Goal: Book appointment/travel/reservation

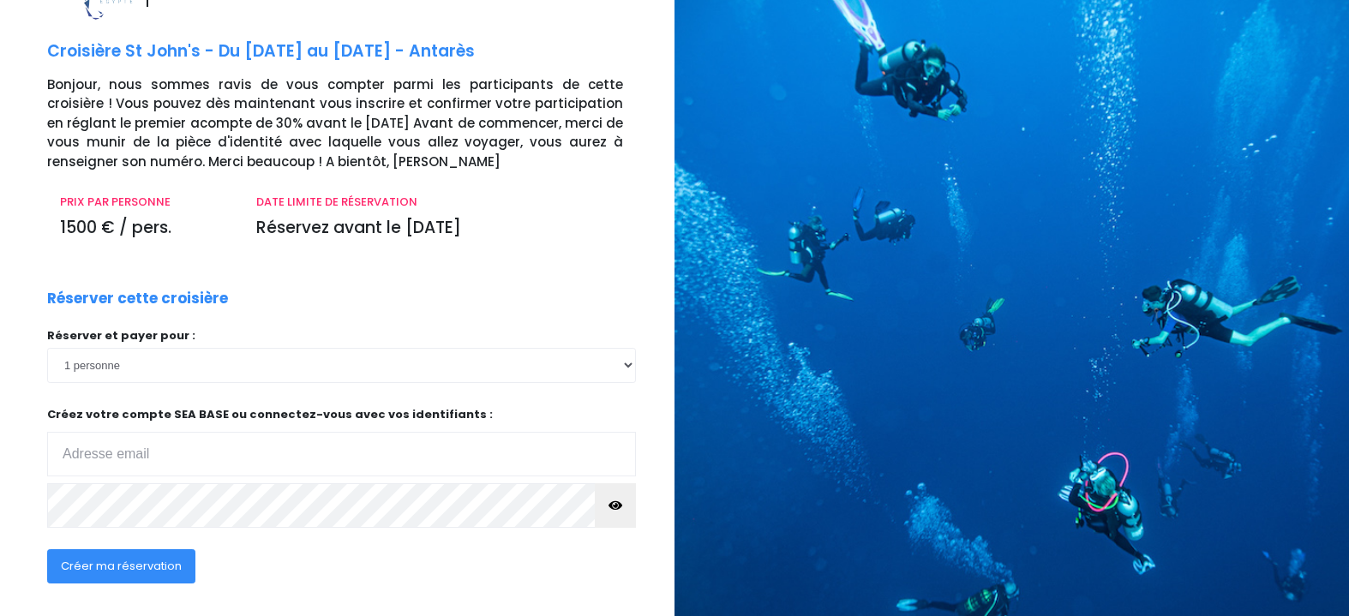
scroll to position [159, 0]
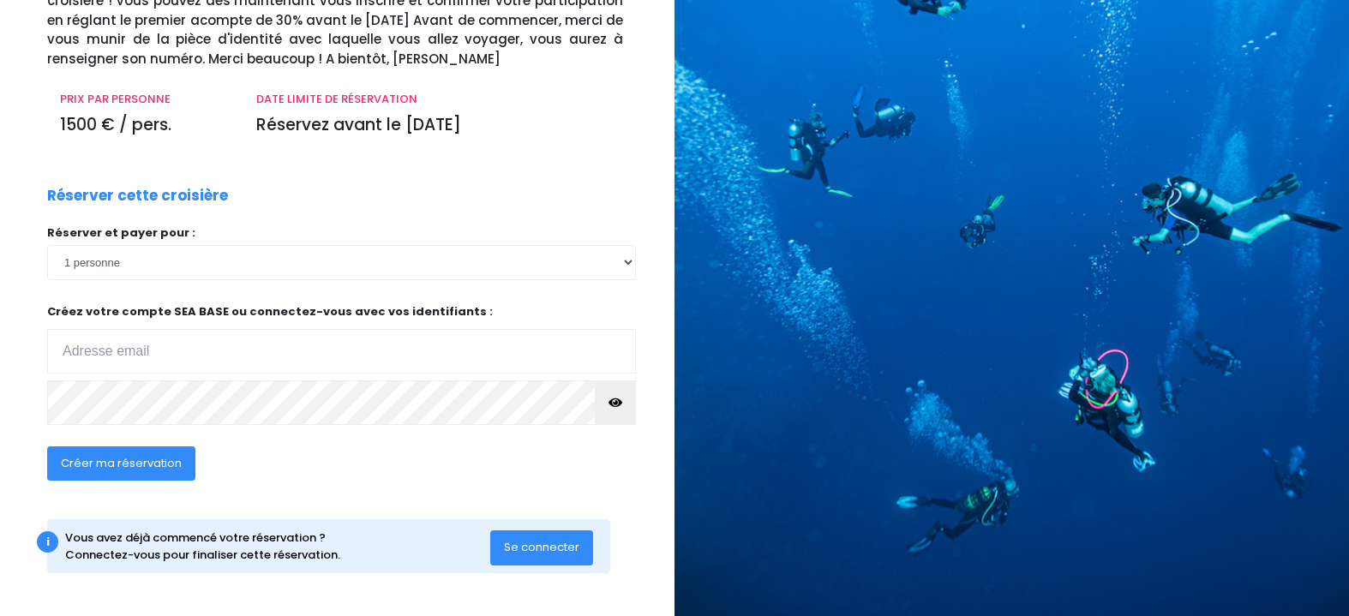
type input "charlotaudrey1@yahoo.fr"
click at [144, 471] on span "Créer ma réservation" at bounding box center [121, 463] width 121 height 16
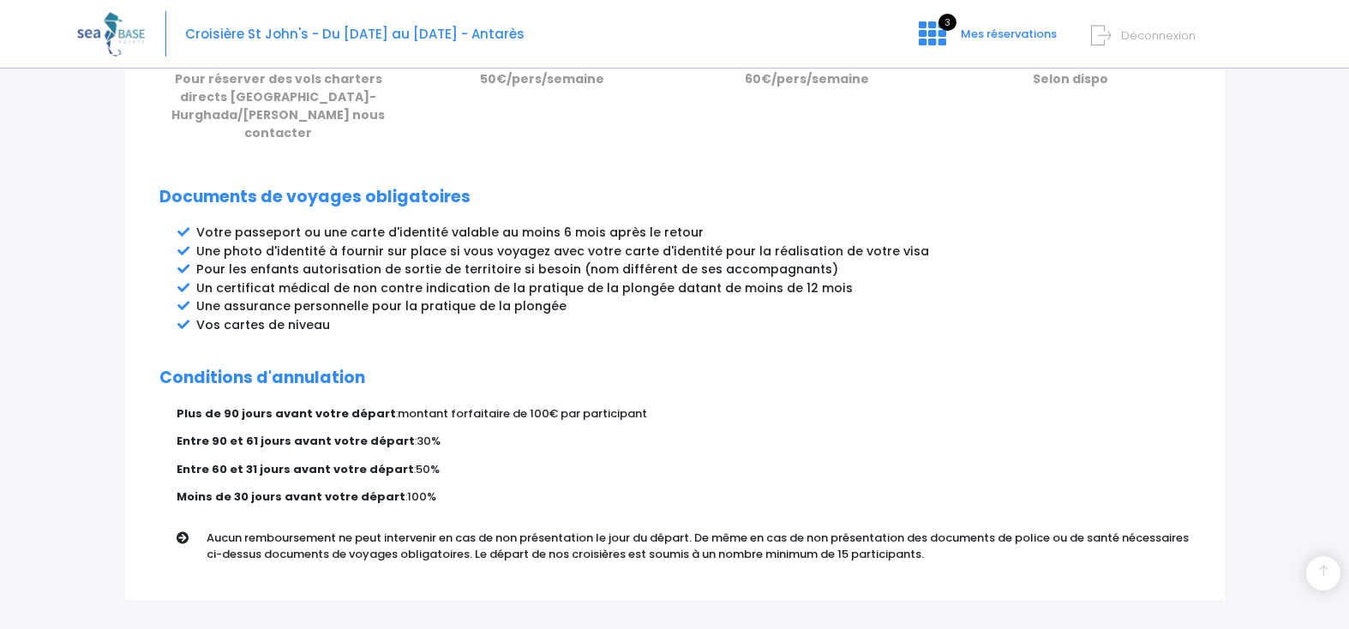
scroll to position [857, 0]
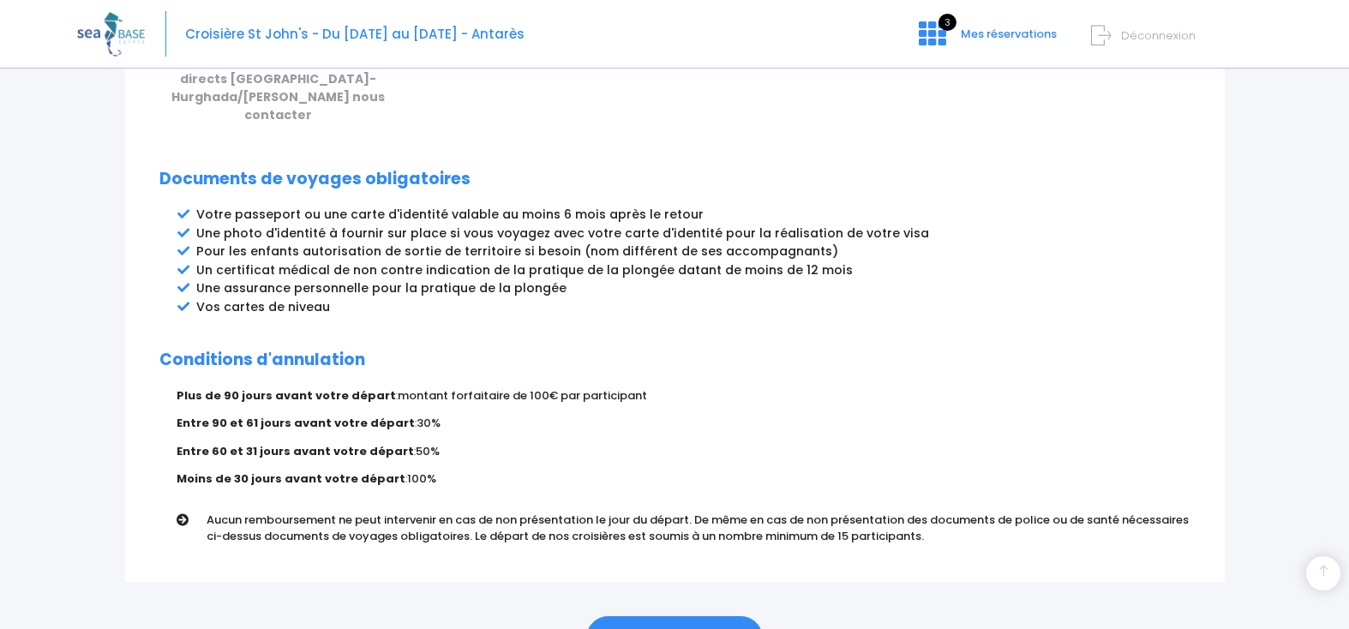
click at [710, 616] on link "ÉTAPE SUIVANTE" at bounding box center [674, 638] width 177 height 45
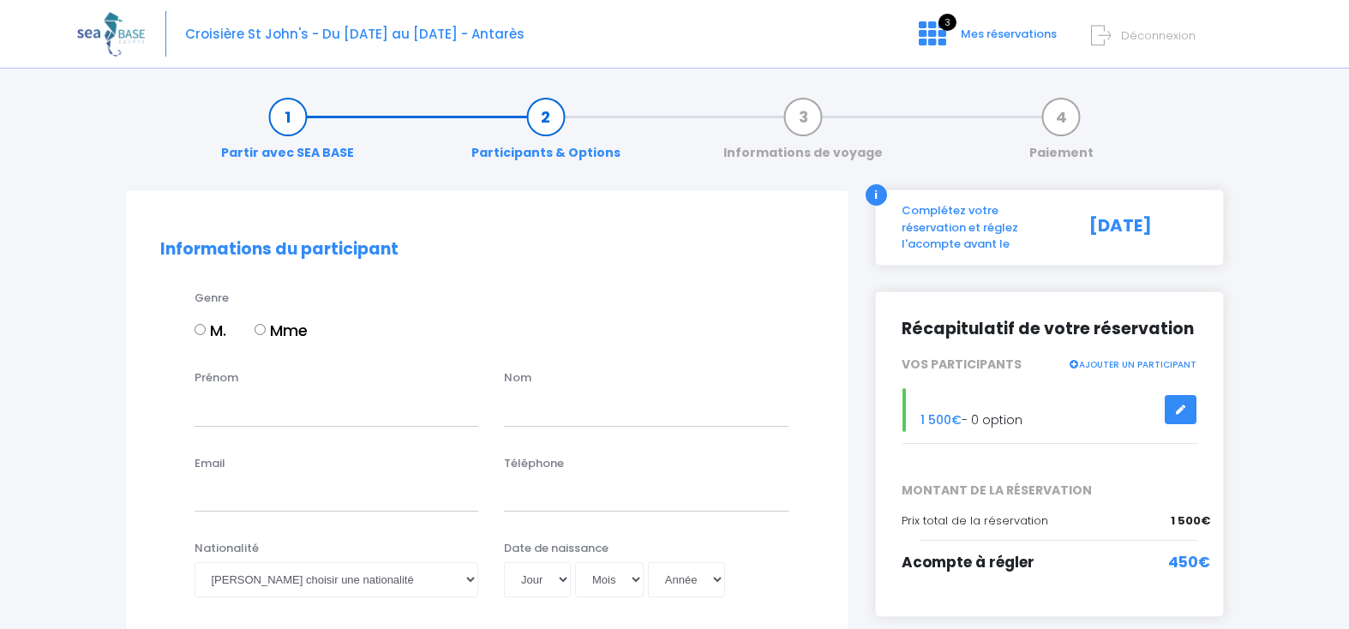
click at [272, 334] on label "Mme" at bounding box center [280, 330] width 53 height 23
click at [266, 334] on input "Mme" at bounding box center [259, 329] width 11 height 11
radio input "true"
click at [249, 416] on input "Prénom" at bounding box center [336, 409] width 284 height 34
type input "audrey"
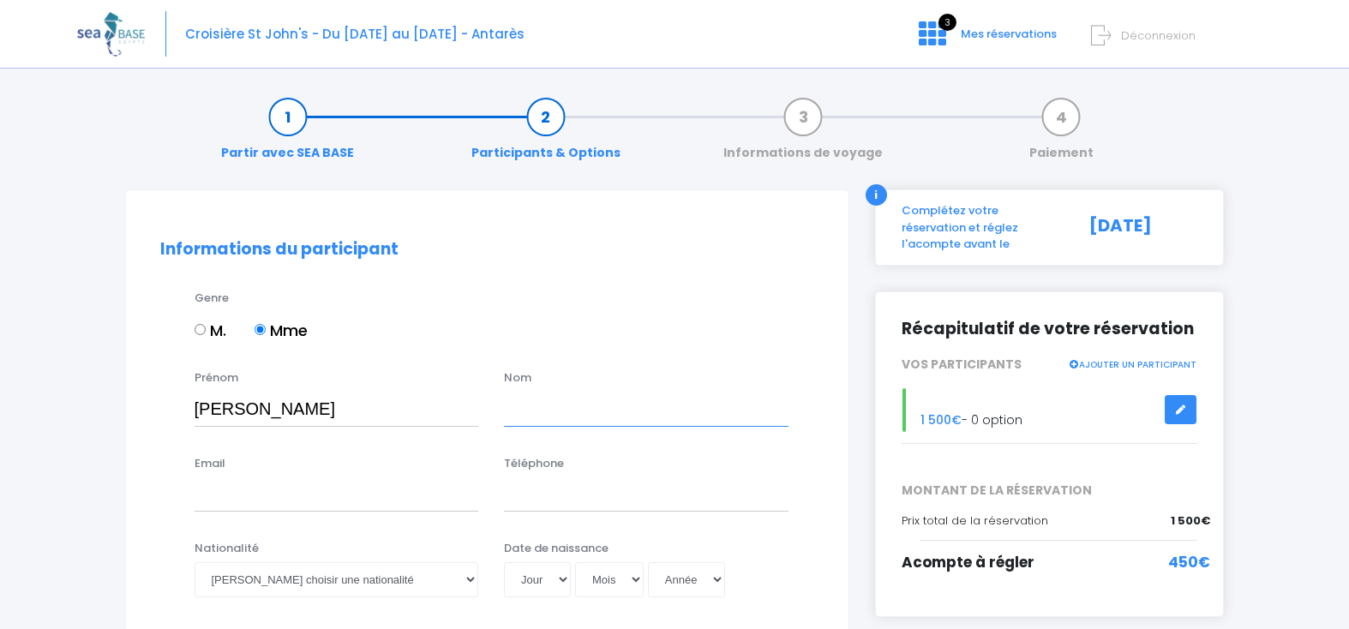
type input "charlot"
type input "charlotaudrey1@yahoo.fr"
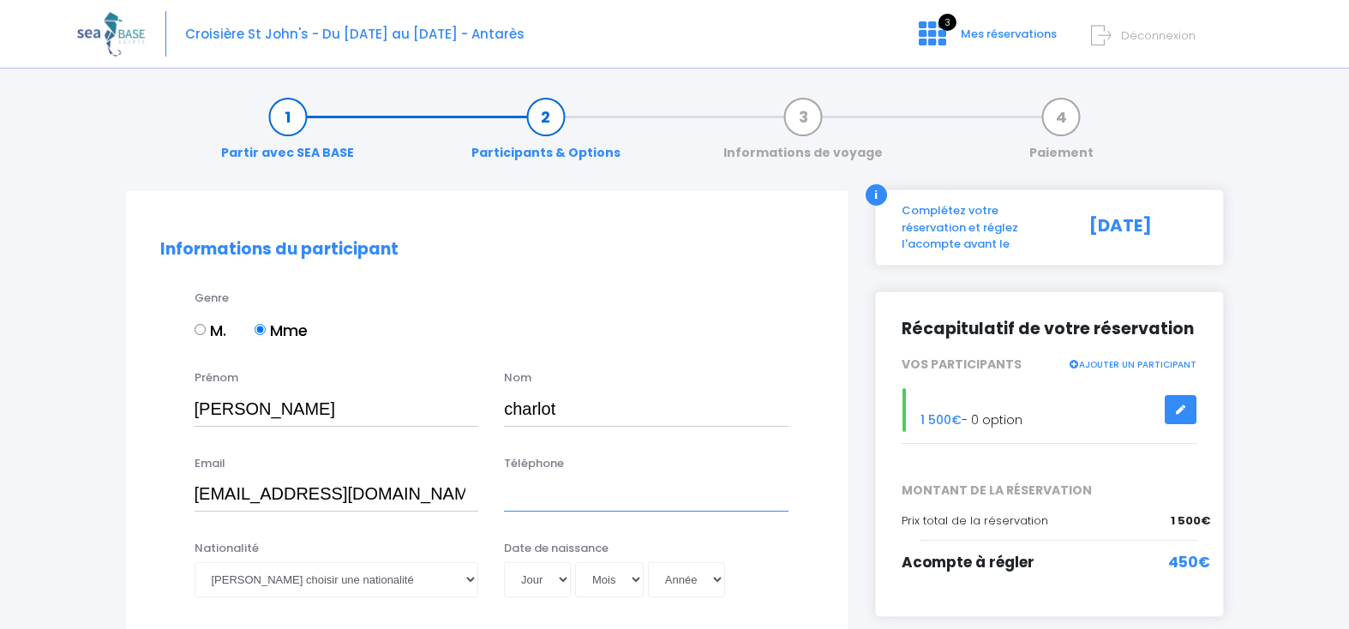
type input "0661624697"
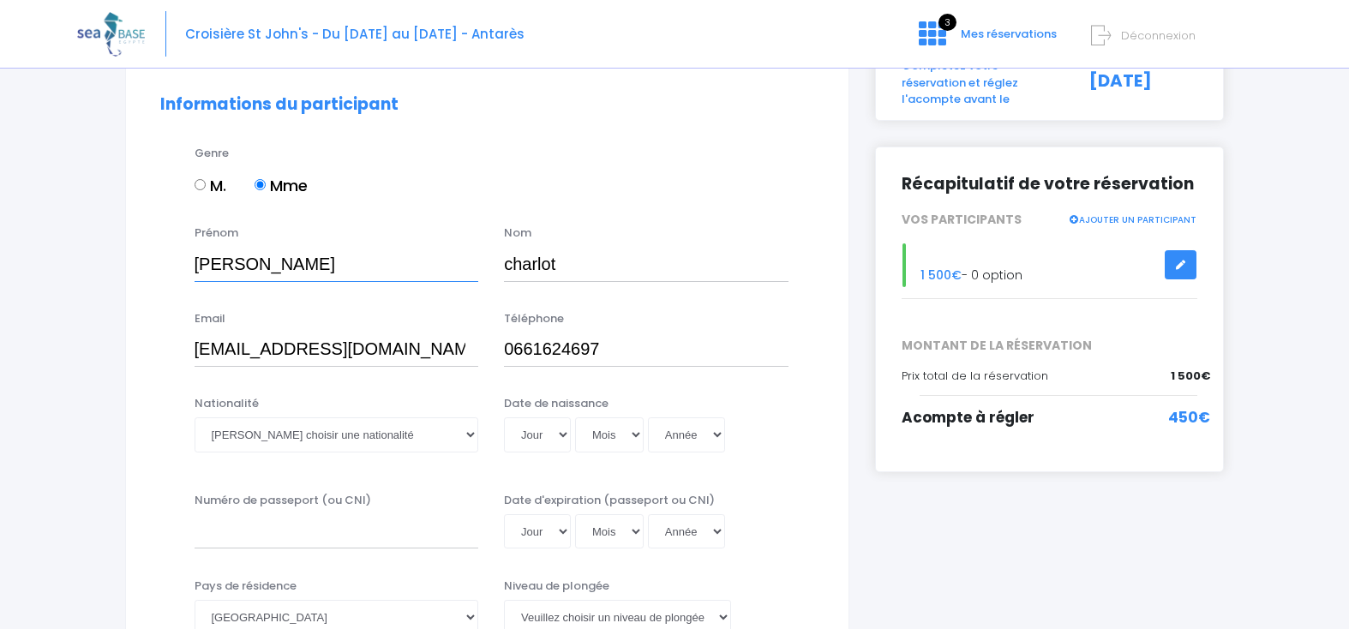
scroll to position [171, 0]
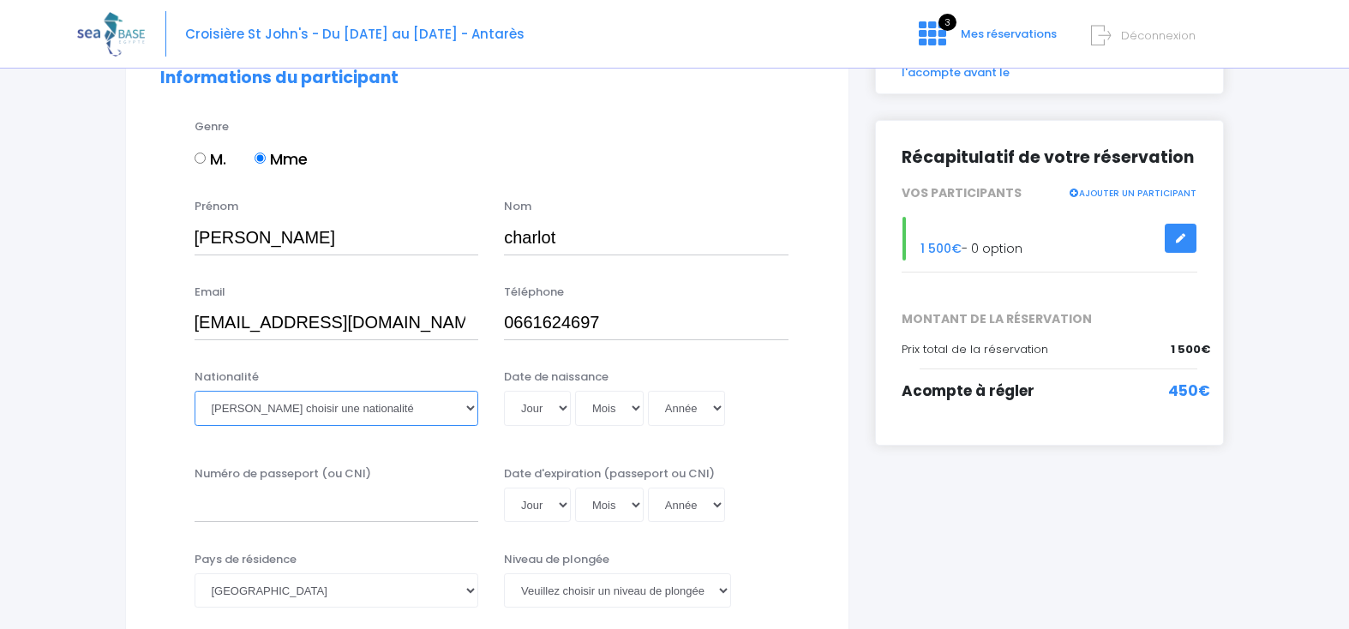
click at [328, 414] on select "Veuillez choisir une nationalité Afghane Albanaise Algerienne Allemande America…" at bounding box center [336, 408] width 284 height 34
select select "Française"
click at [194, 391] on select "Veuillez choisir une nationalité Afghane Albanaise Algerienne Allemande America…" at bounding box center [336, 408] width 284 height 34
click at [560, 405] on select "Jour 01 02 03 04 05 06 07 08 09 10 11 12 13 14 15 16 17 18 19 20 21 22 23 24 25…" at bounding box center [537, 408] width 67 height 34
select select "08"
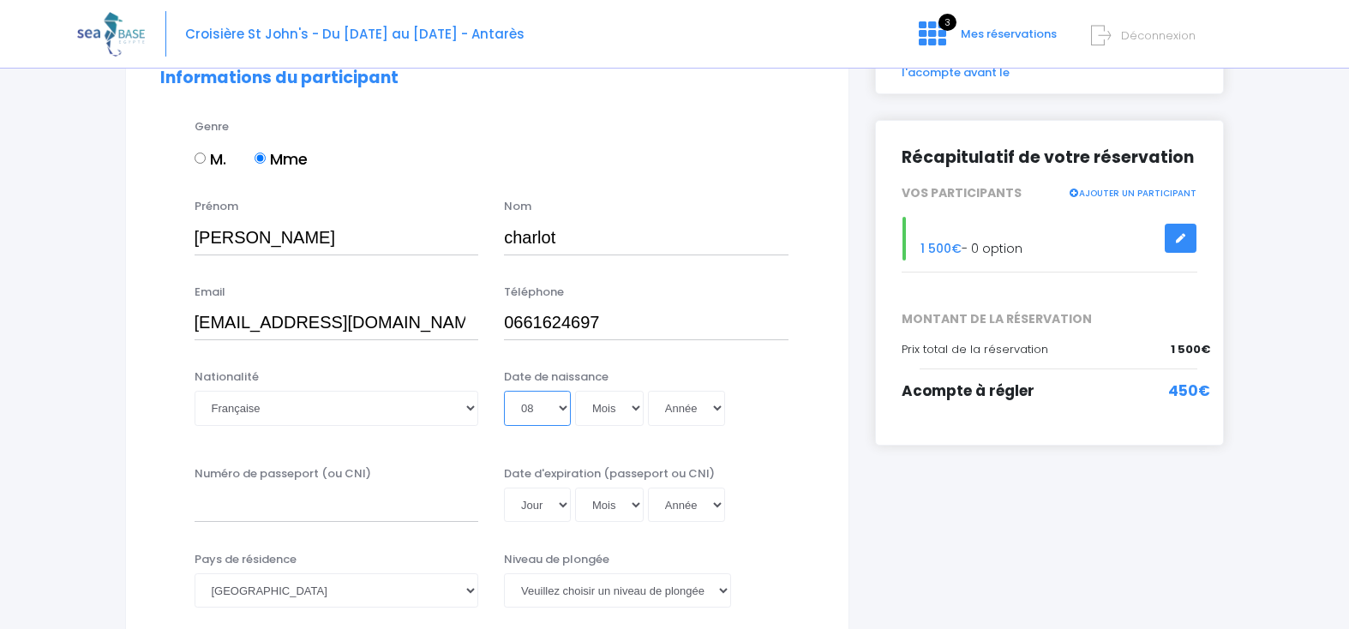
click at [504, 391] on select "Jour 01 02 03 04 05 06 07 08 09 10 11 12 13 14 15 16 17 18 19 20 21 22 23 24 25…" at bounding box center [537, 408] width 67 height 34
click at [626, 407] on select "Mois 01 02 03 04 05 06 07 08 09 10 11 12" at bounding box center [609, 408] width 69 height 34
select select "08"
click at [575, 391] on select "Mois 01 02 03 04 05 06 07 08 09 10 11 12" at bounding box center [609, 408] width 69 height 34
click at [698, 412] on select "Année 2045 2044 2043 2042 2041 2040 2039 2038 2037 2036 2035 2034 2033 2032 203…" at bounding box center [686, 408] width 77 height 34
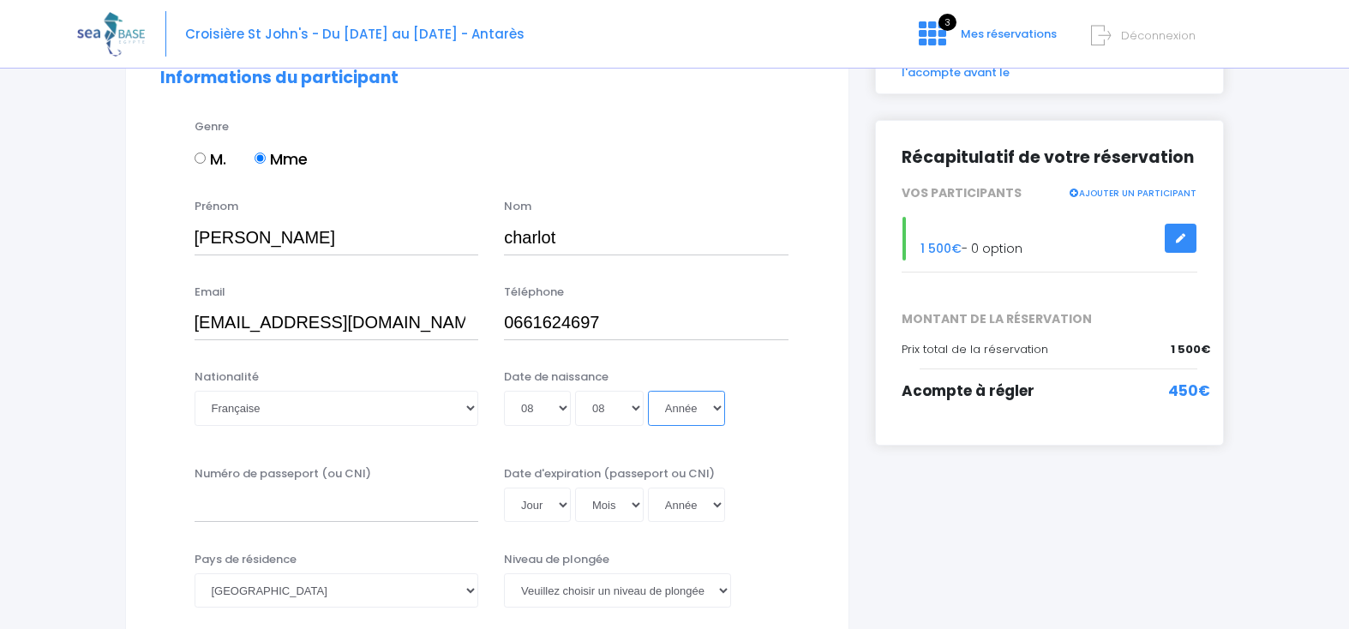
select select "1981"
click at [648, 391] on select "Année 2045 2044 2043 2042 2041 2040 2039 2038 2037 2036 2035 2034 2033 2032 203…" at bounding box center [686, 408] width 77 height 34
type input "1981-08-08"
click at [322, 499] on input "Numéro de passeport (ou CNI)" at bounding box center [336, 505] width 284 height 34
type input "19FC44722"
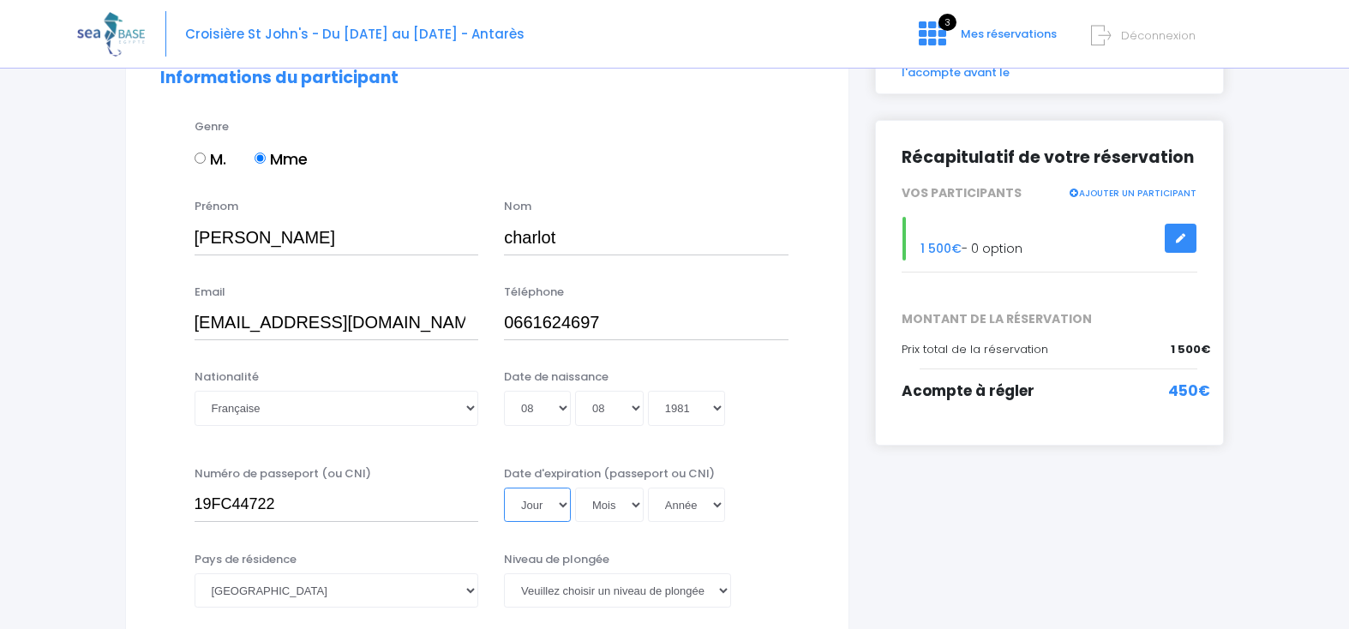
click at [542, 512] on select "Jour 01 02 03 04 05 06 07 08 09 10 11 12 13 14 15 16 17 18 19 20 21 22 23 24 25…" at bounding box center [537, 505] width 67 height 34
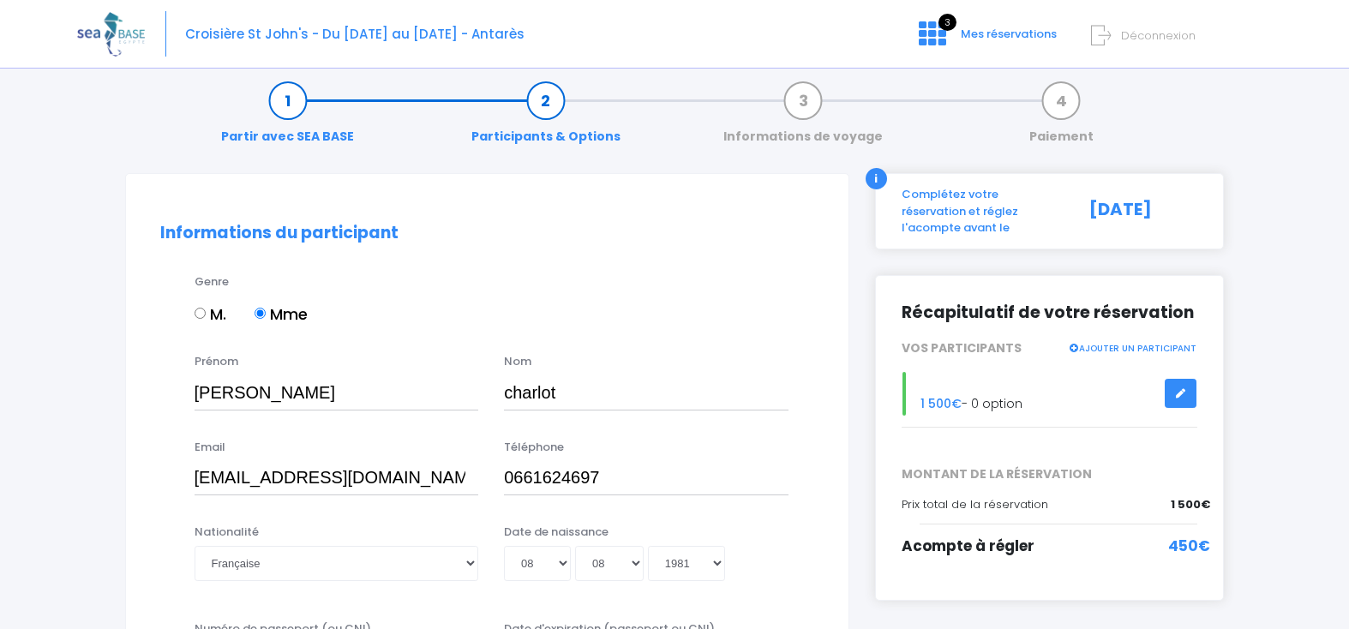
scroll to position [0, 0]
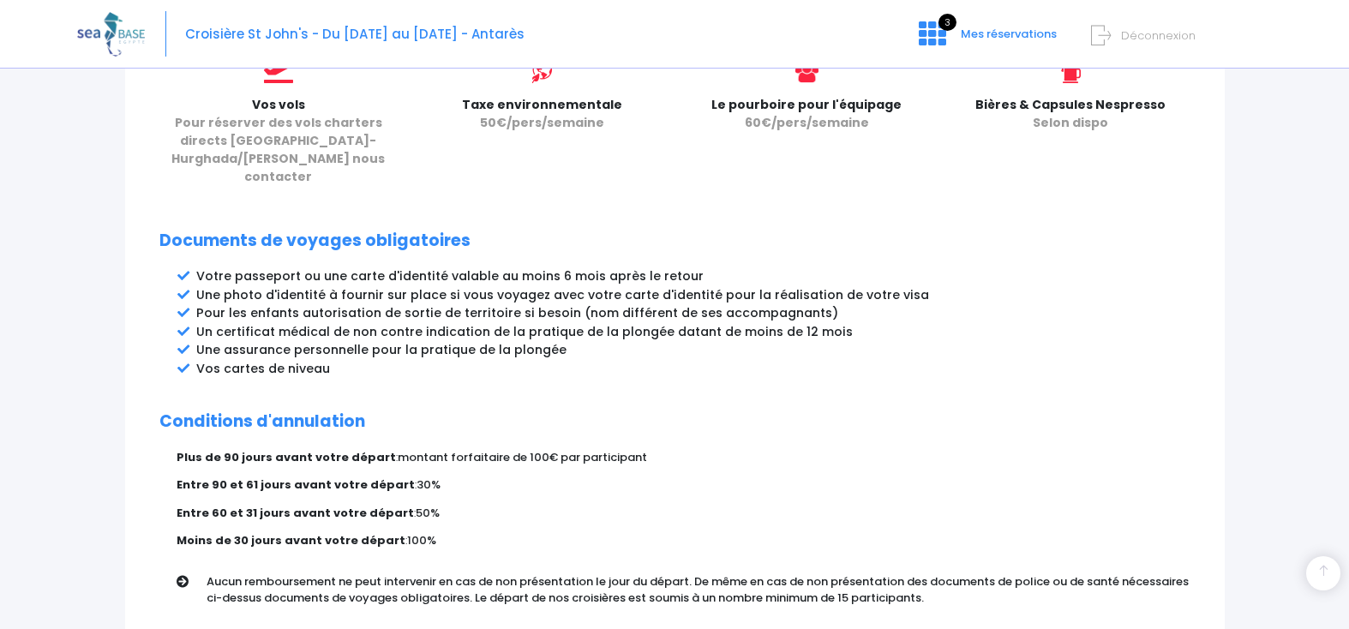
scroll to position [920, 0]
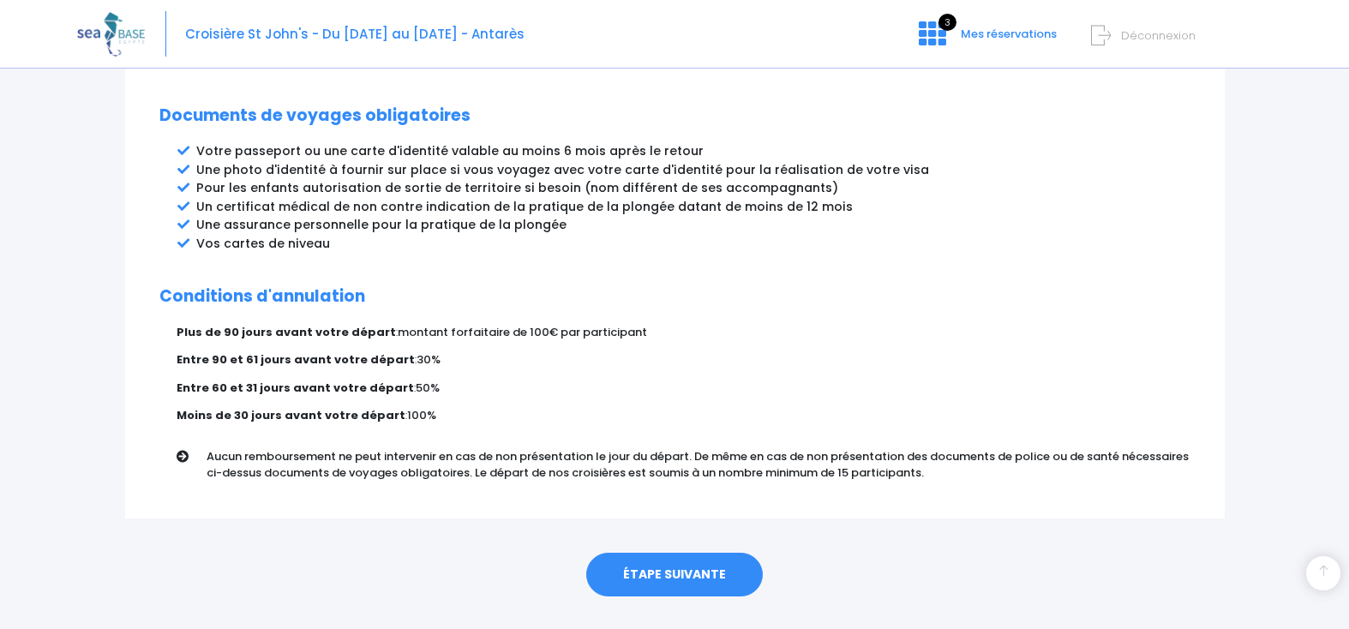
click at [689, 553] on link "ÉTAPE SUIVANTE" at bounding box center [674, 575] width 177 height 45
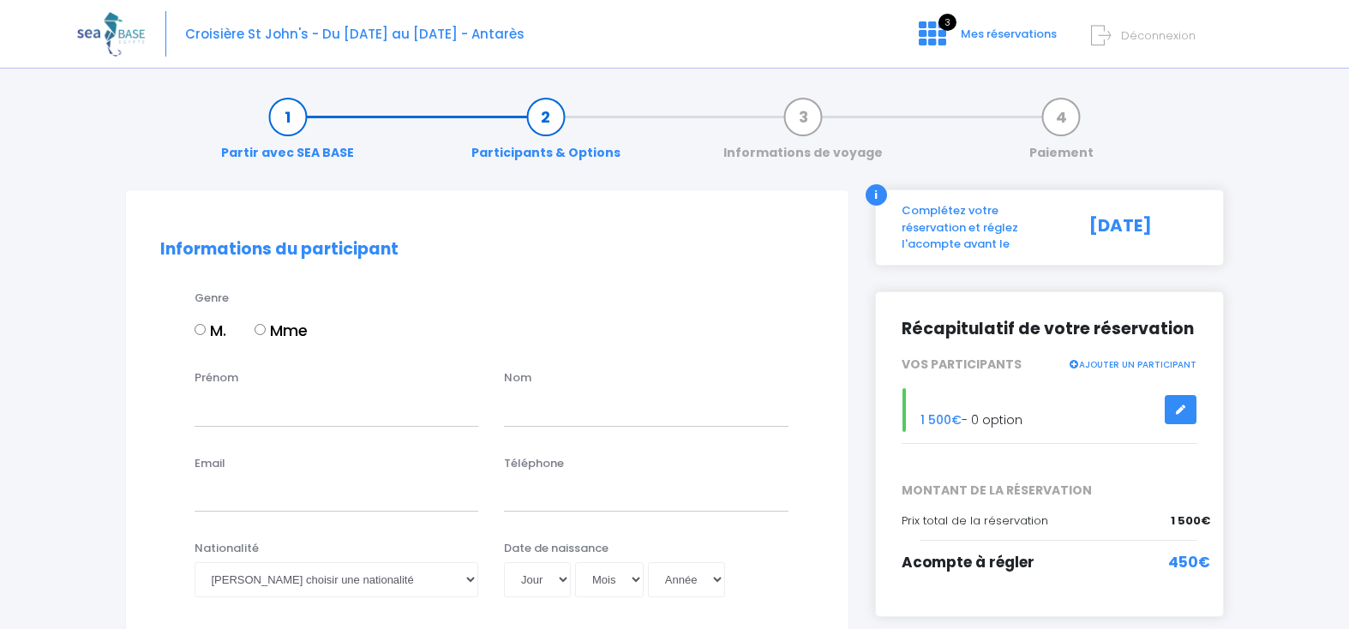
click at [274, 332] on label "Mme" at bounding box center [280, 330] width 53 height 23
click at [266, 332] on input "Mme" at bounding box center [259, 329] width 11 height 11
radio input "true"
click at [274, 404] on input "Prénom" at bounding box center [336, 409] width 284 height 34
type input "audrey"
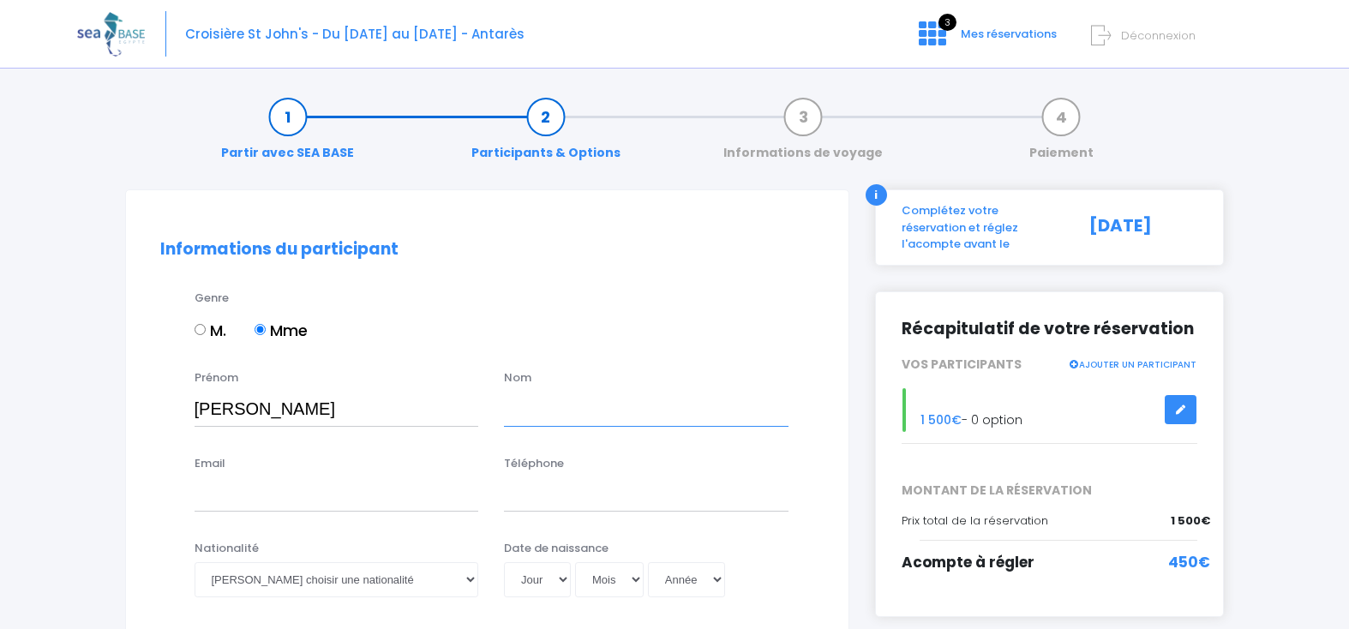
type input "charlot"
type input "charlotaudrey1@yahoo.fr"
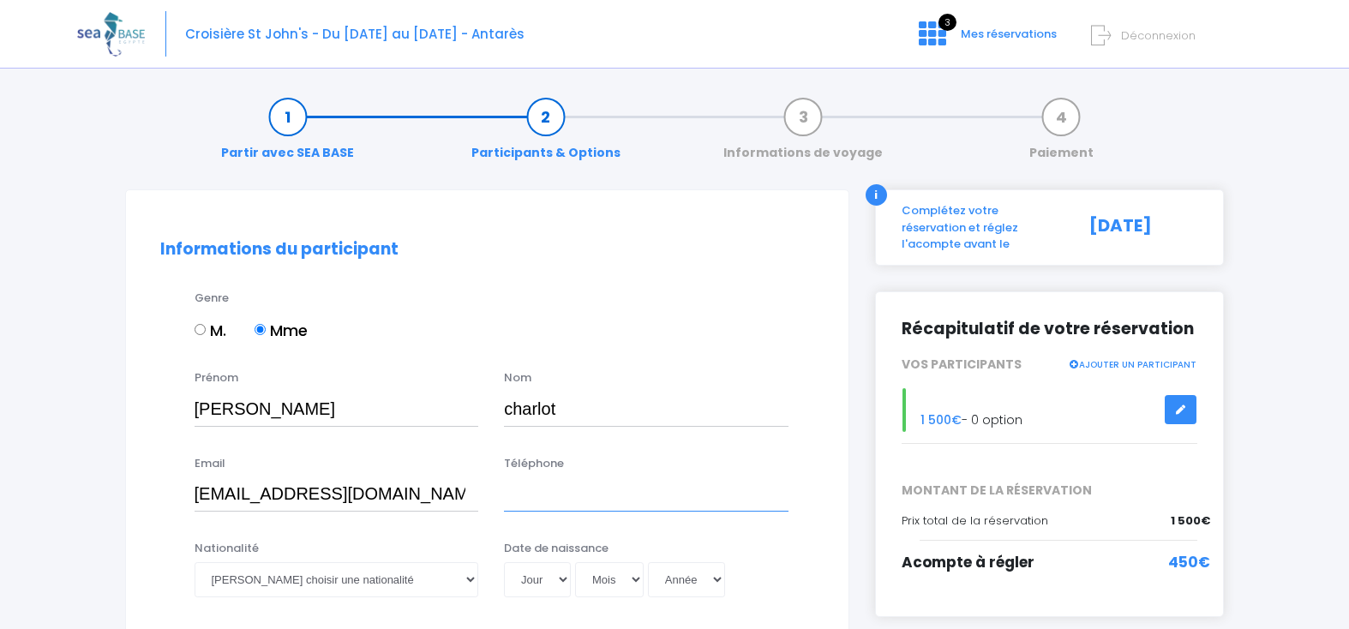
type input "0661624697"
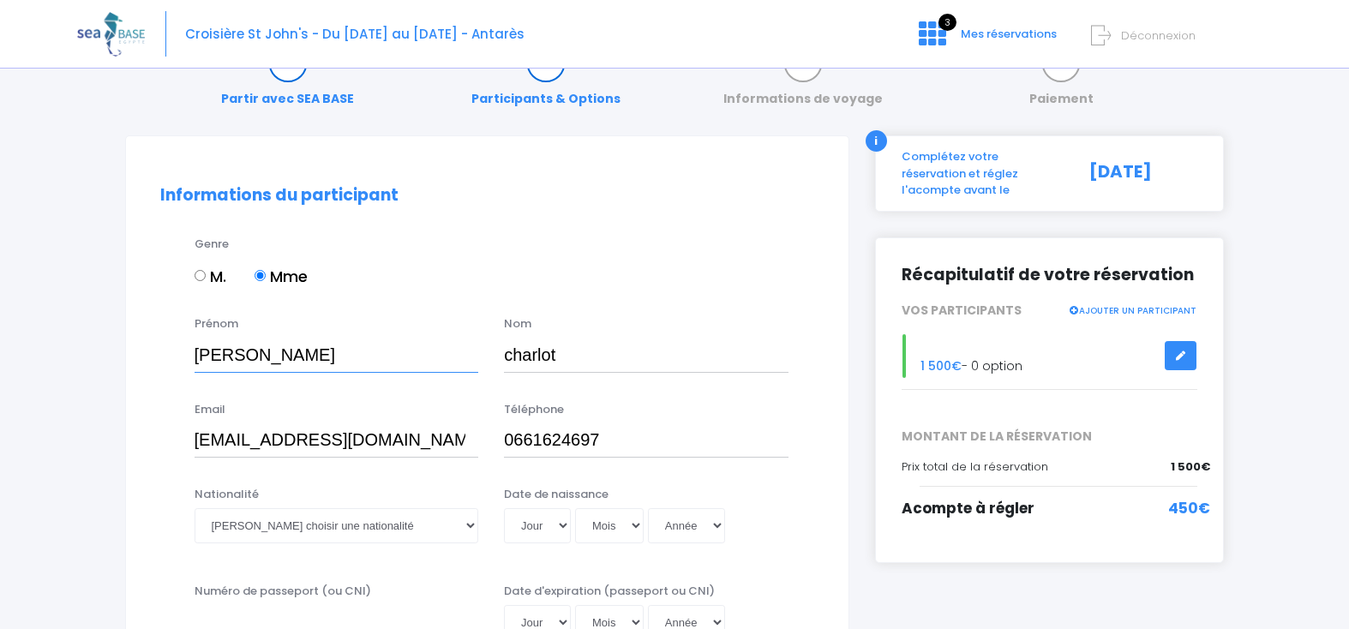
scroll to position [171, 0]
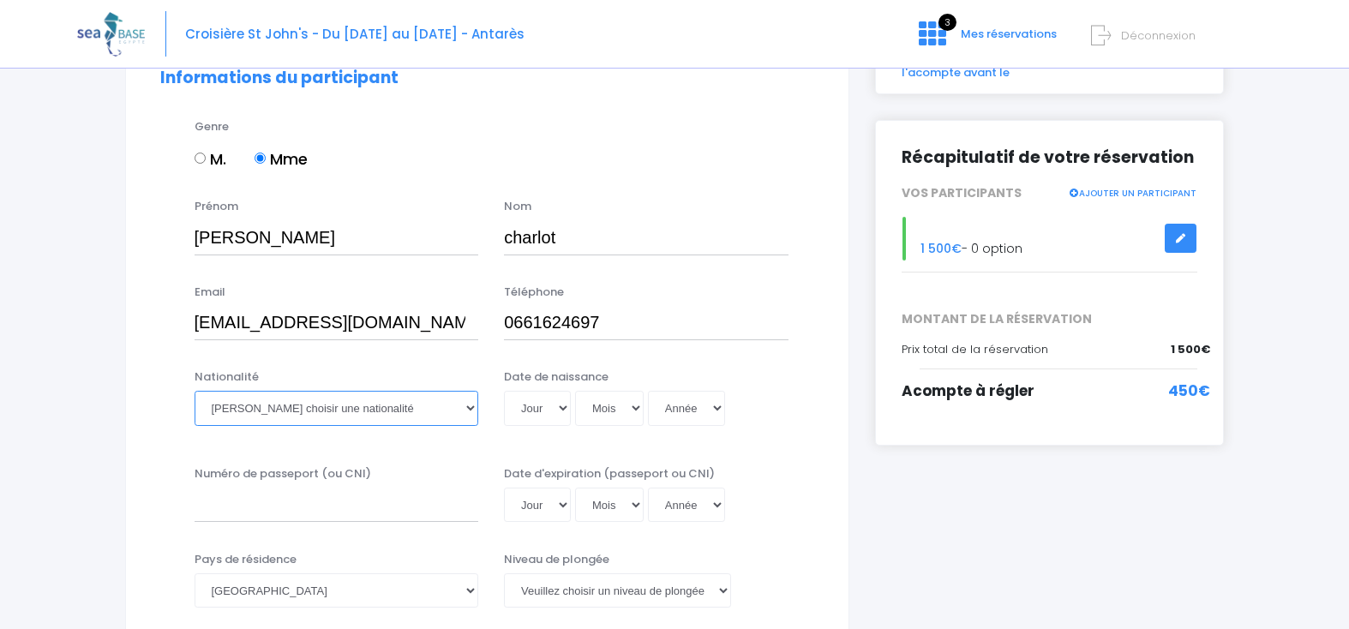
click at [356, 418] on select "Veuillez choisir une nationalité Afghane Albanaise Algerienne Allemande America…" at bounding box center [336, 408] width 284 height 34
select select "Française"
click at [194, 391] on select "Veuillez choisir une nationalité Afghane Albanaise Algerienne Allemande America…" at bounding box center [336, 408] width 284 height 34
click at [535, 402] on select "Jour 01 02 03 04 05 06 07 08 09 10 11 12 13 14 15 16 17 18 19 20 21 22 23 24 25…" at bounding box center [537, 408] width 67 height 34
select select "08"
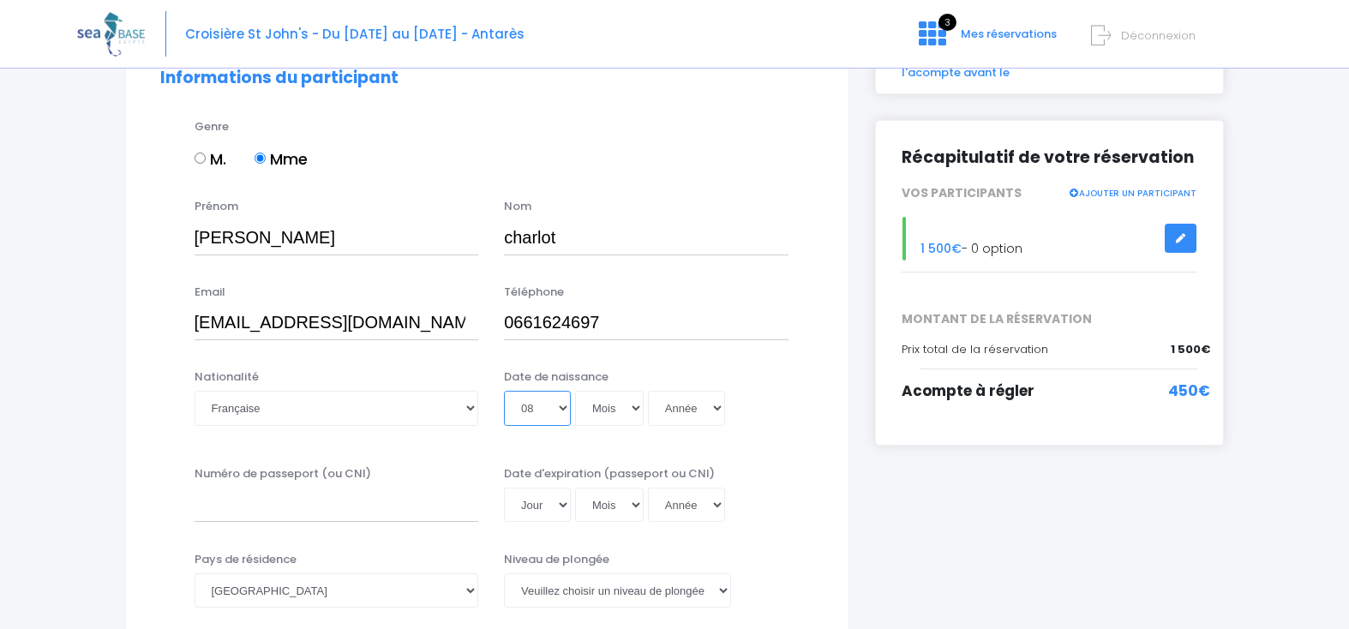
click at [504, 391] on select "Jour 01 02 03 04 05 06 07 08 09 10 11 12 13 14 15 16 17 18 19 20 21 22 23 24 25…" at bounding box center [537, 408] width 67 height 34
click at [609, 397] on select "Mois 01 02 03 04 05 06 07 08 09 10 11 12" at bounding box center [609, 408] width 69 height 34
select select "08"
click at [575, 391] on select "Mois 01 02 03 04 05 06 07 08 09 10 11 12" at bounding box center [609, 408] width 69 height 34
click at [670, 413] on select "Année 2045 2044 2043 2042 2041 2040 2039 2038 2037 2036 2035 2034 2033 2032 203…" at bounding box center [686, 408] width 77 height 34
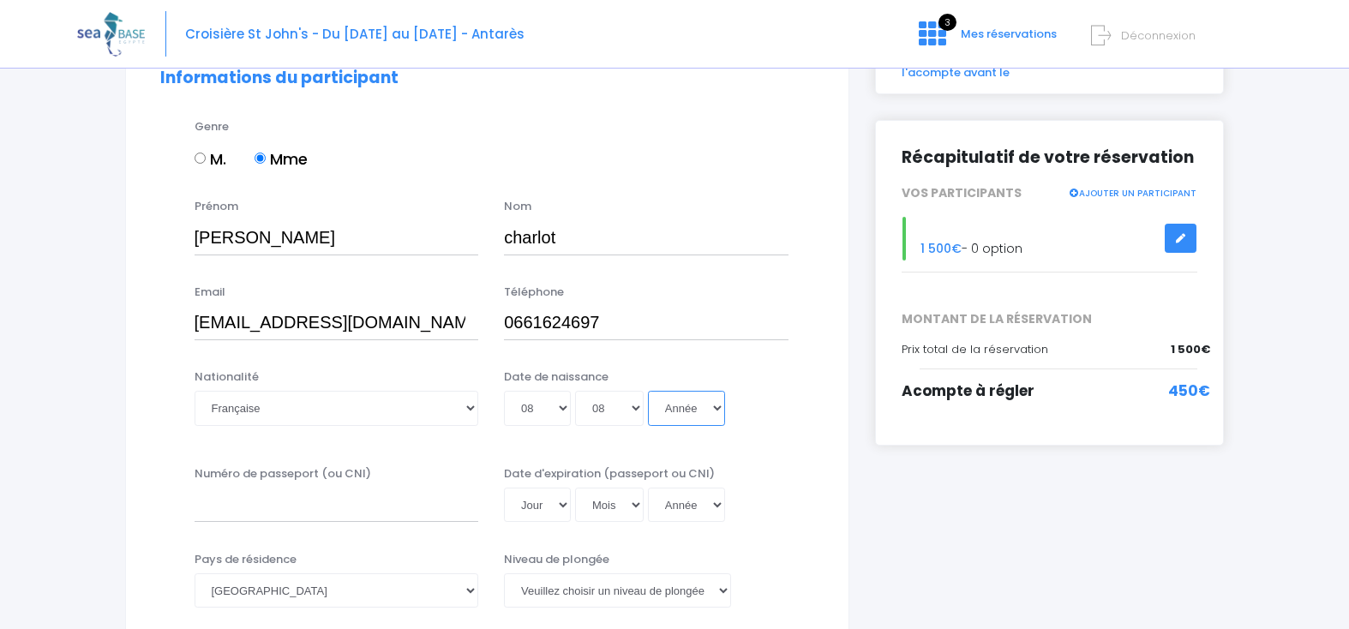
select select "1981"
click at [648, 391] on select "Année 2045 2044 2043 2042 2041 2040 2039 2038 2037 2036 2035 2034 2033 2032 203…" at bounding box center [686, 408] width 77 height 34
type input "1981-08-08"
click at [403, 525] on div "Numéro de passeport (ou CNI) Date d'expiration (passeport ou CNI) Jour 01 02 03…" at bounding box center [486, 499] width 679 height 69
click at [403, 514] on input "Numéro de passeport (ou CNI)" at bounding box center [336, 505] width 284 height 34
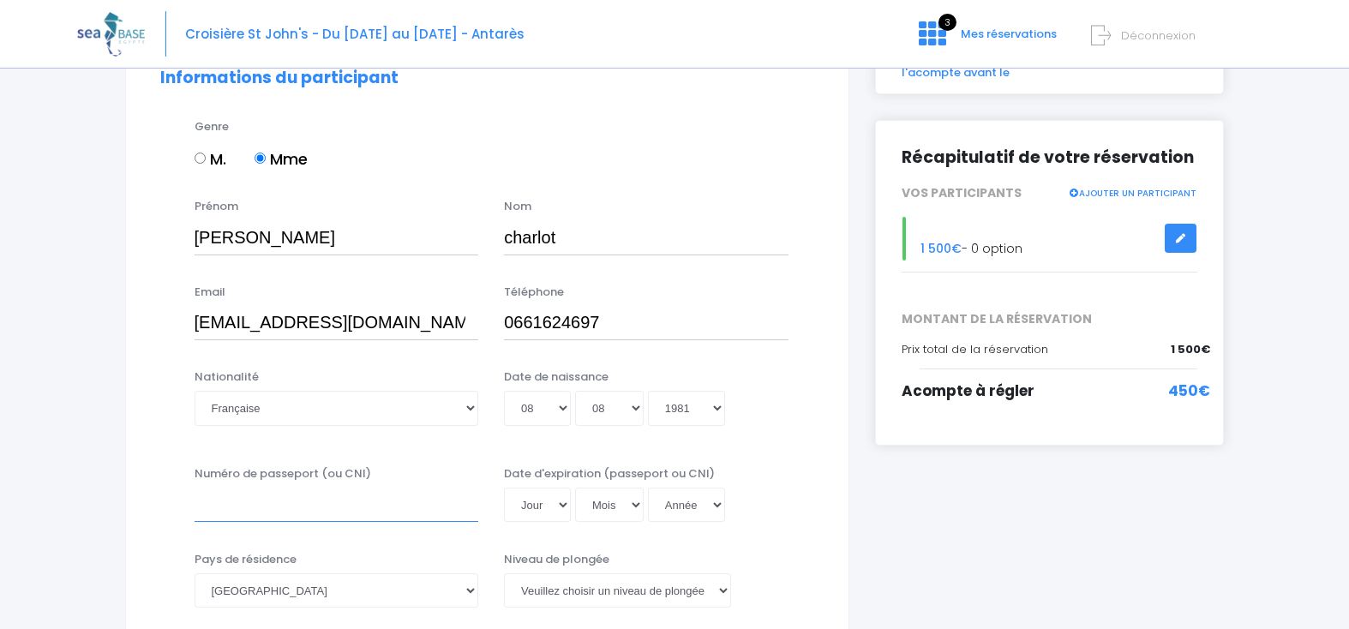
type input "19FC44722"
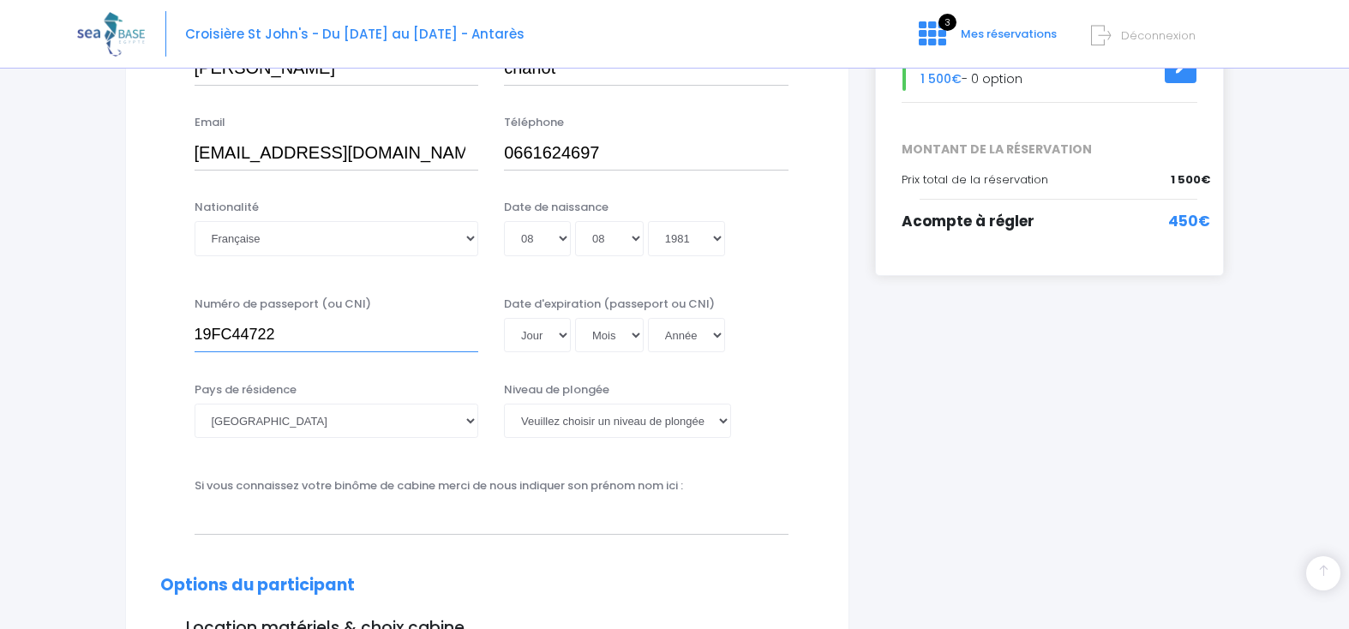
scroll to position [343, 0]
click at [554, 332] on select "Jour 01 02 03 04 05 06 07 08 09 10 11 12 13 14 15 16 17 18 19 20 21 22 23 24 25…" at bounding box center [537, 333] width 67 height 34
select select "13"
click at [504, 316] on select "Jour 01 02 03 04 05 06 07 08 09 10 11 12 13 14 15 16 17 18 19 20 21 22 23 24 25…" at bounding box center [537, 333] width 67 height 34
click at [619, 342] on select "Mois 01 02 03 04 05 06 07 08 09 10 11 12" at bounding box center [609, 333] width 69 height 34
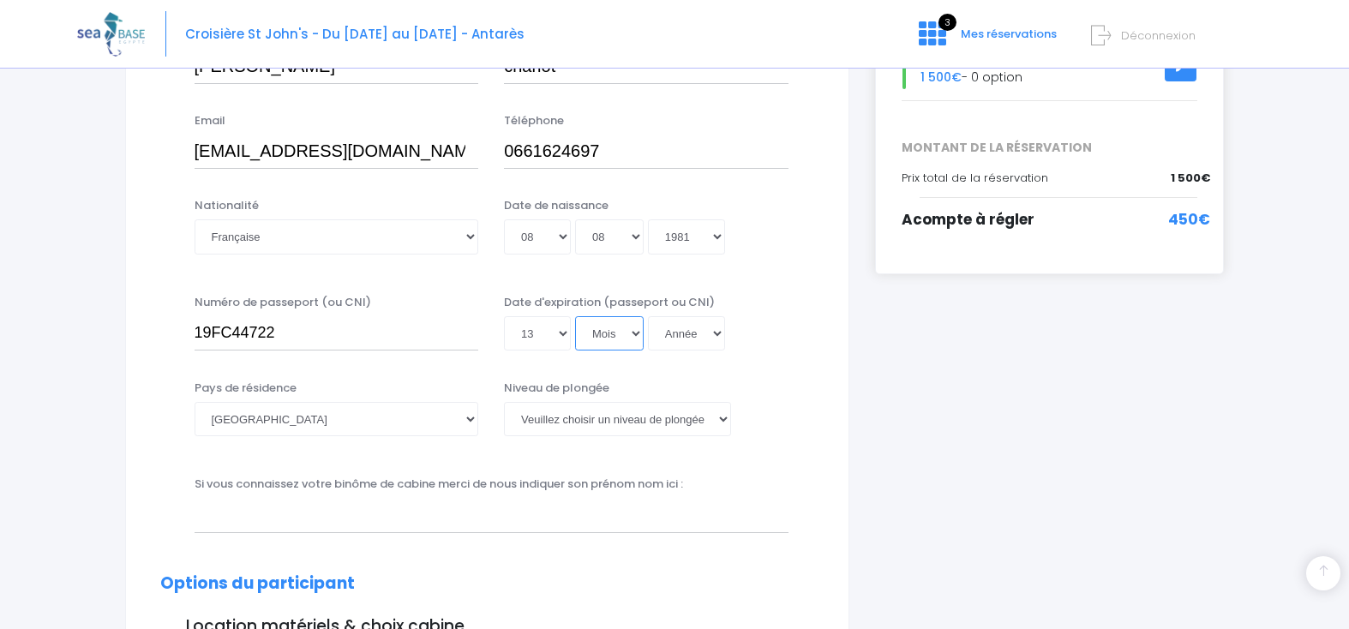
select select "10"
click at [575, 316] on select "Mois 01 02 03 04 05 06 07 08 09 10 11 12" at bounding box center [609, 333] width 69 height 34
click at [675, 338] on select "Année 2045 2044 2043 2042 2041 2040 2039 2038 2037 2036 2035 2034 2033 2032 203…" at bounding box center [686, 333] width 77 height 34
select select "2029"
click at [648, 316] on select "Année 2045 2044 2043 2042 2041 2040 2039 2038 2037 2036 2035 2034 2033 2032 203…" at bounding box center [686, 333] width 77 height 34
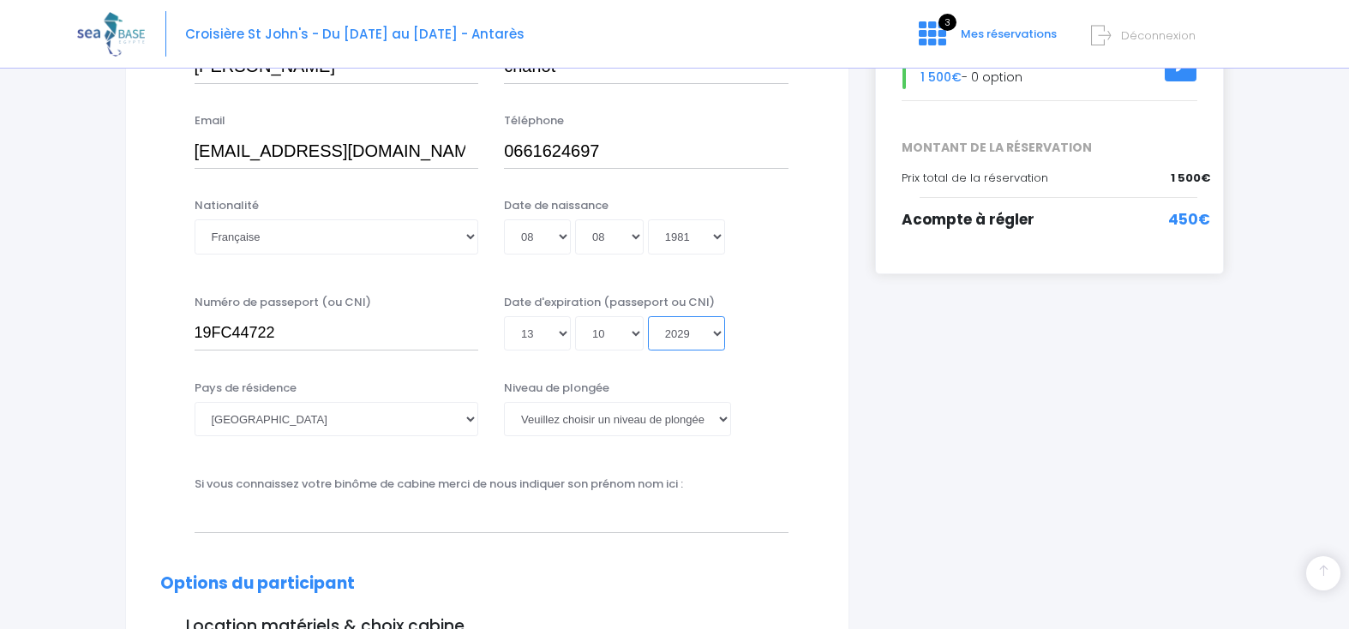
type input "2029-10-13"
click at [691, 417] on select "Veuillez choisir un niveau de plongée Non plongeur Junior OW diver Adventure OW…" at bounding box center [617, 419] width 227 height 34
select select "N3"
click at [504, 402] on select "Veuillez choisir un niveau de plongée Non plongeur Junior OW diver Adventure OW…" at bounding box center [617, 419] width 227 height 34
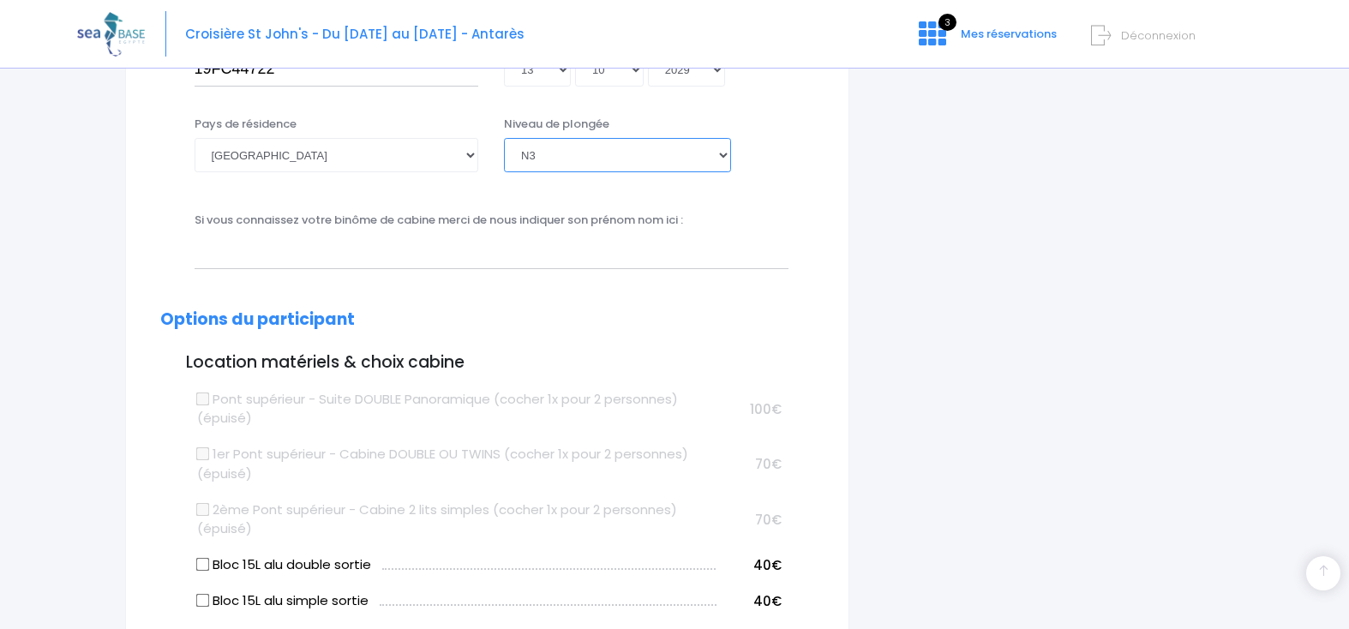
scroll to position [600, 0]
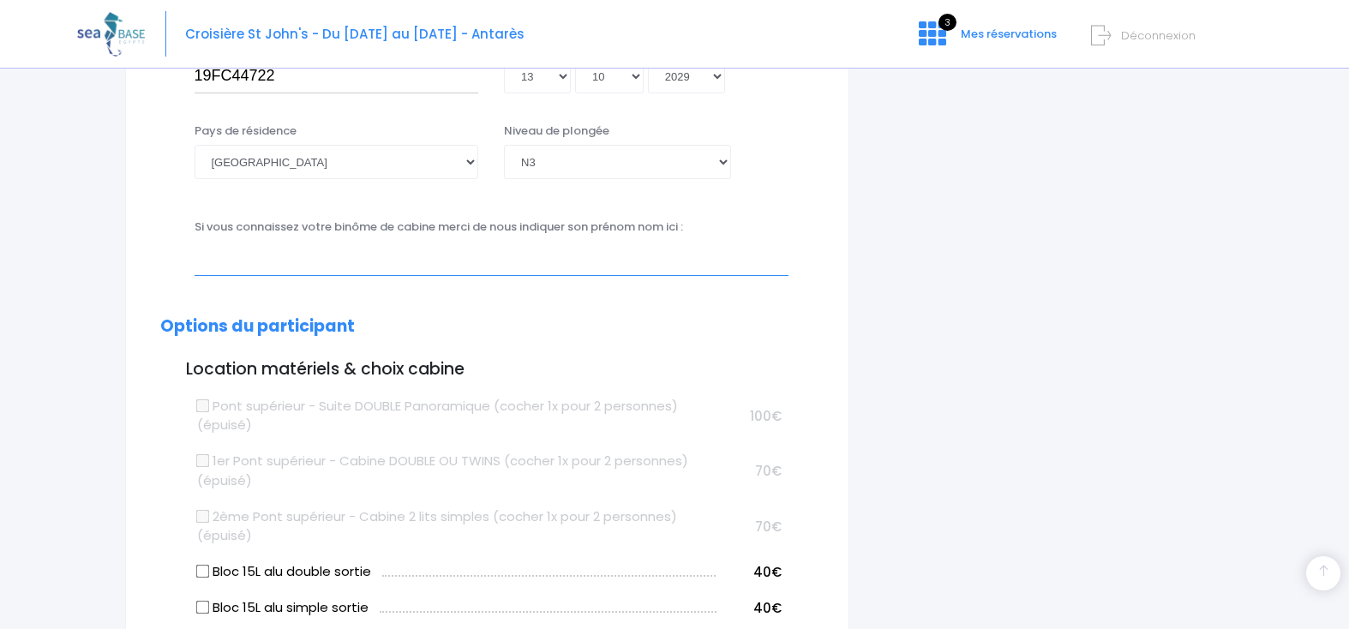
click at [416, 267] on input "text" at bounding box center [491, 258] width 594 height 34
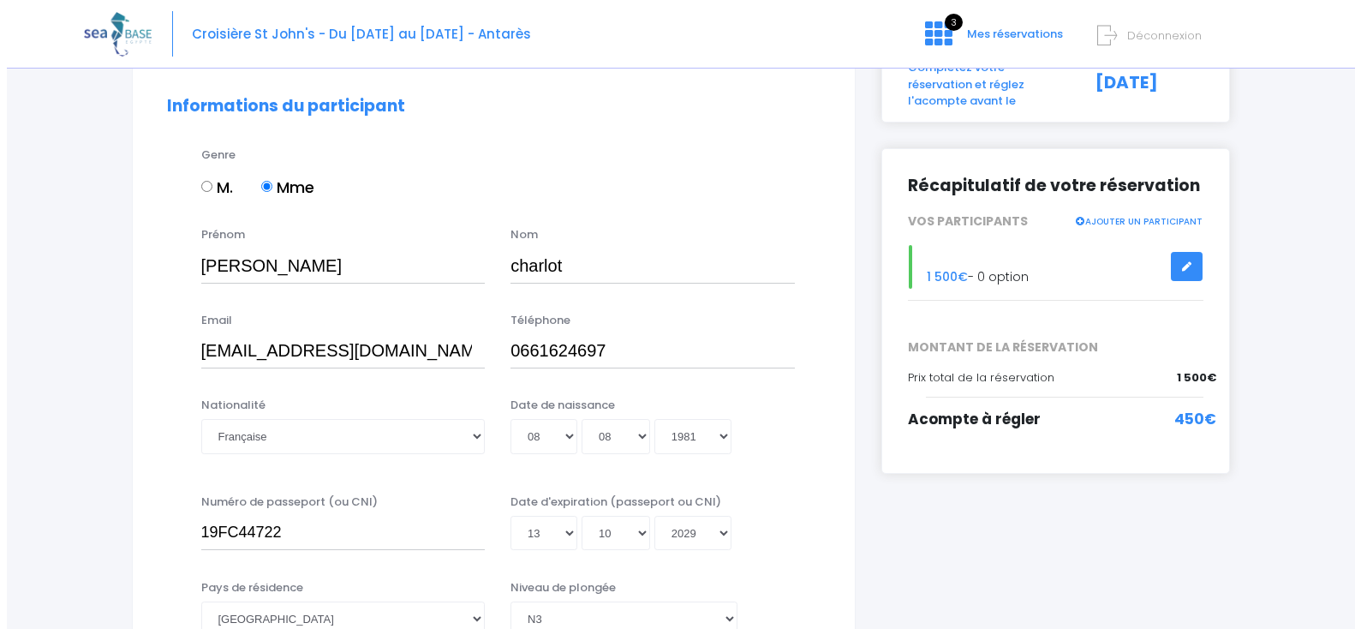
scroll to position [0, 0]
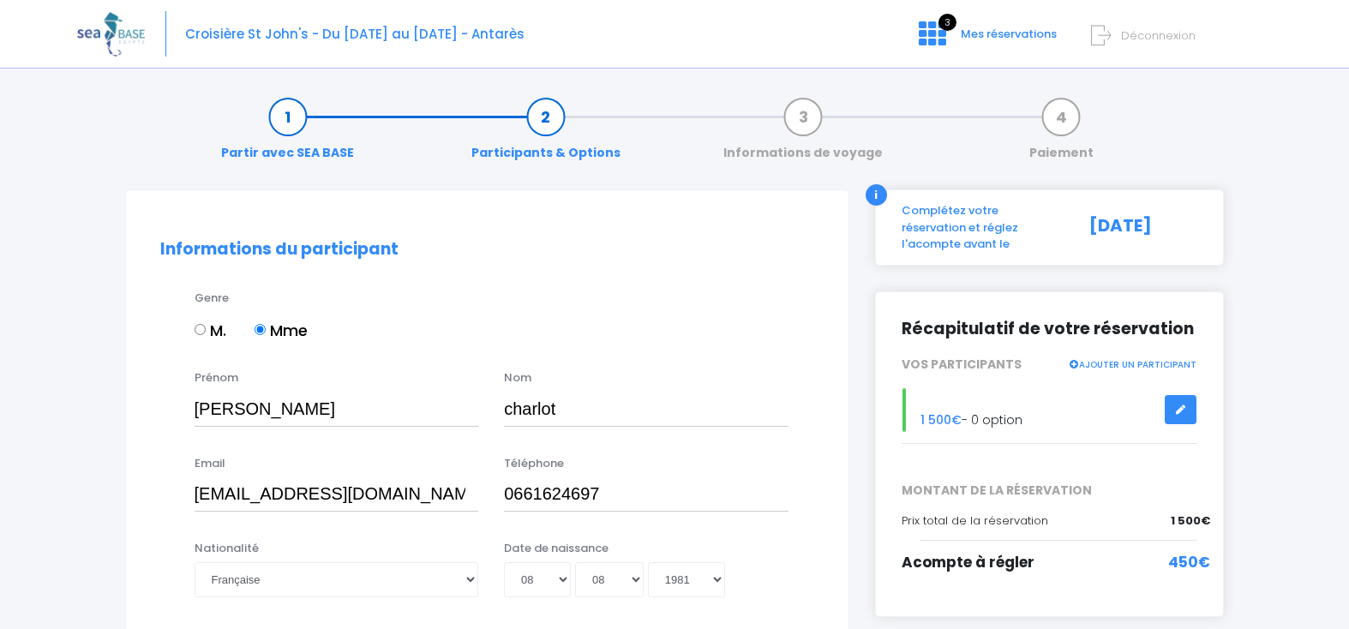
click at [279, 114] on link "Partir avec SEA BASE" at bounding box center [287, 135] width 150 height 54
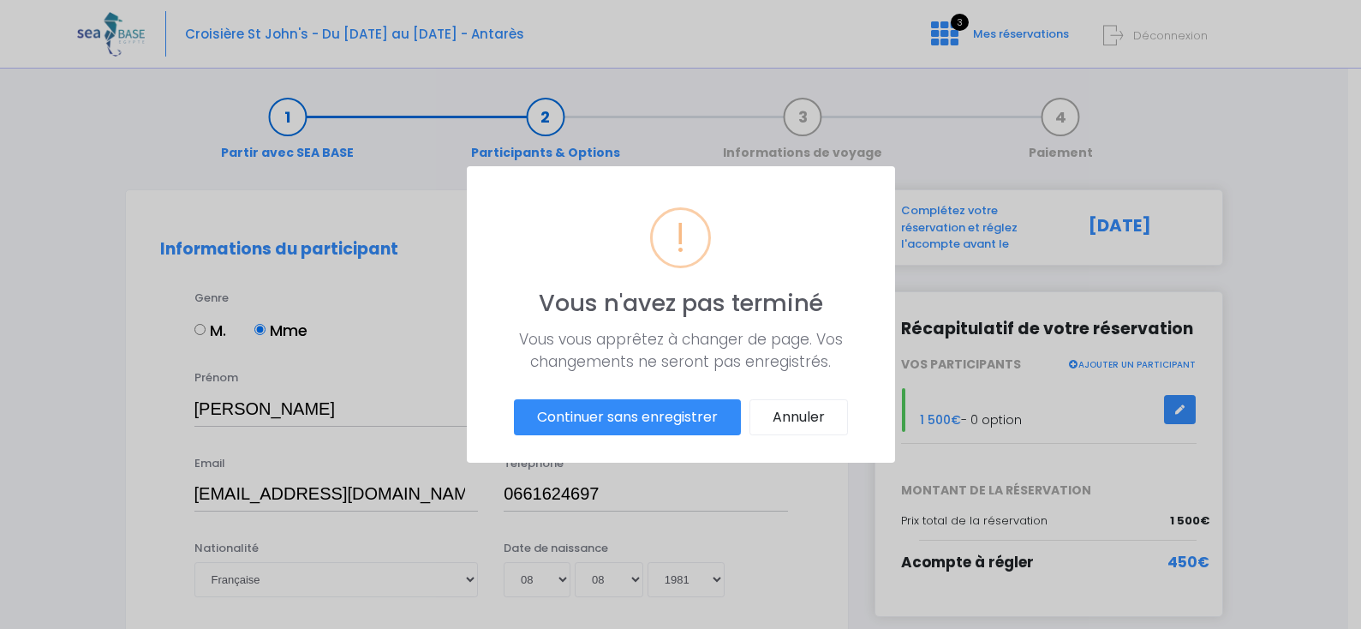
click at [669, 423] on button "Continuer sans enregistrer" at bounding box center [627, 417] width 227 height 36
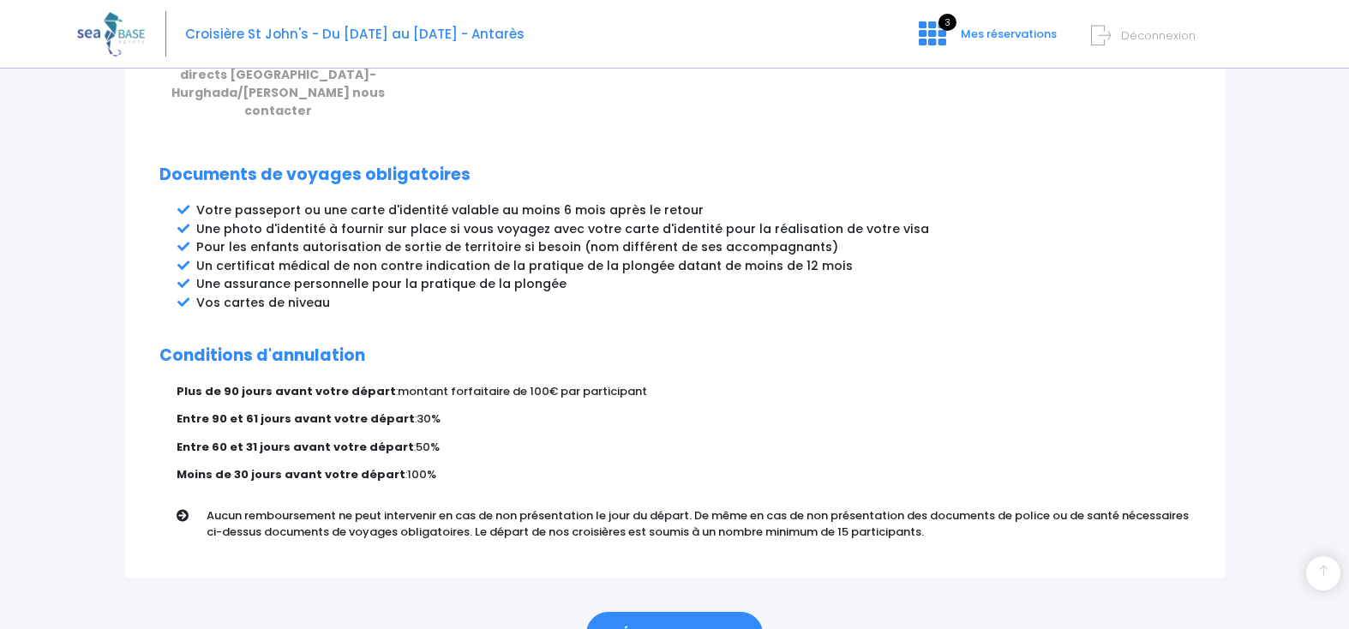
scroll to position [920, 0]
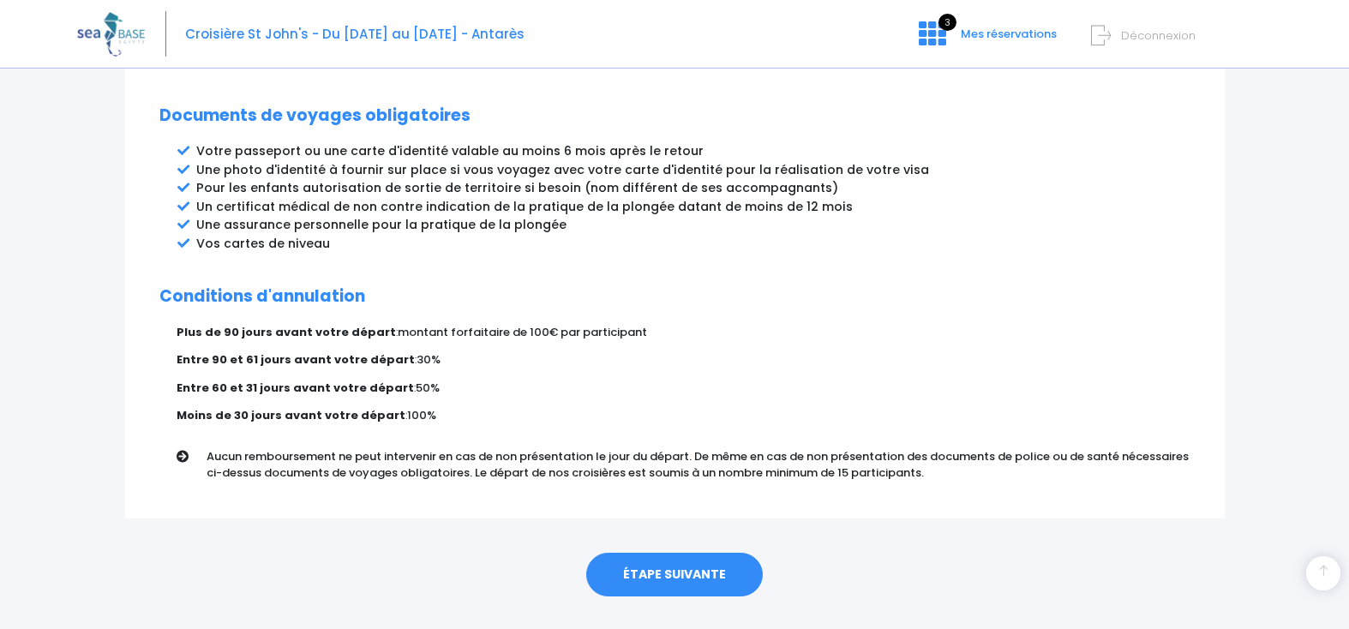
click at [670, 553] on link "ÉTAPE SUIVANTE" at bounding box center [674, 575] width 177 height 45
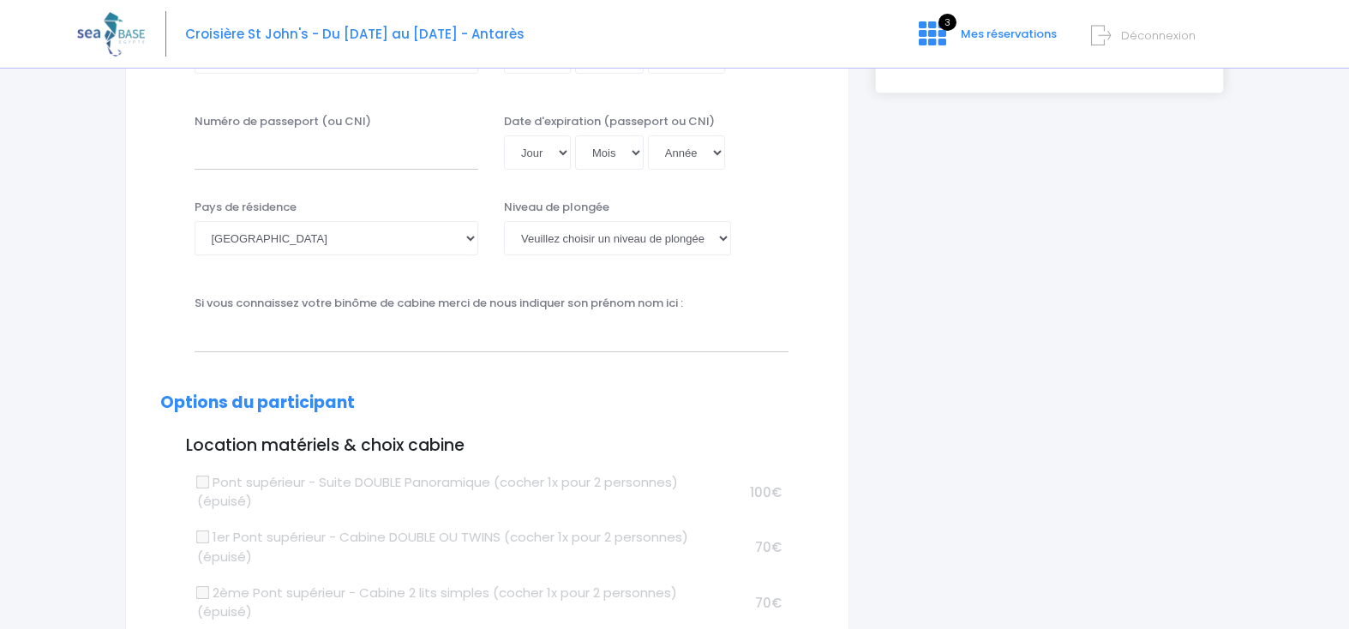
scroll to position [257, 0]
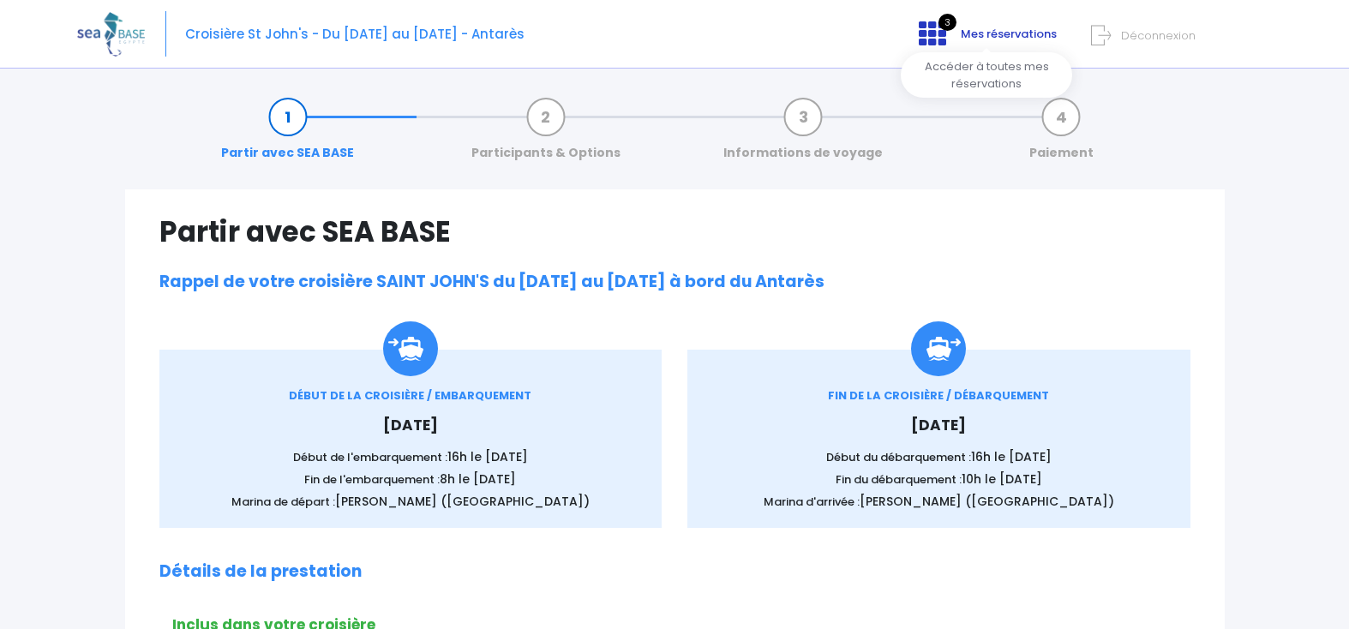
click at [934, 21] on icon at bounding box center [931, 33] width 27 height 27
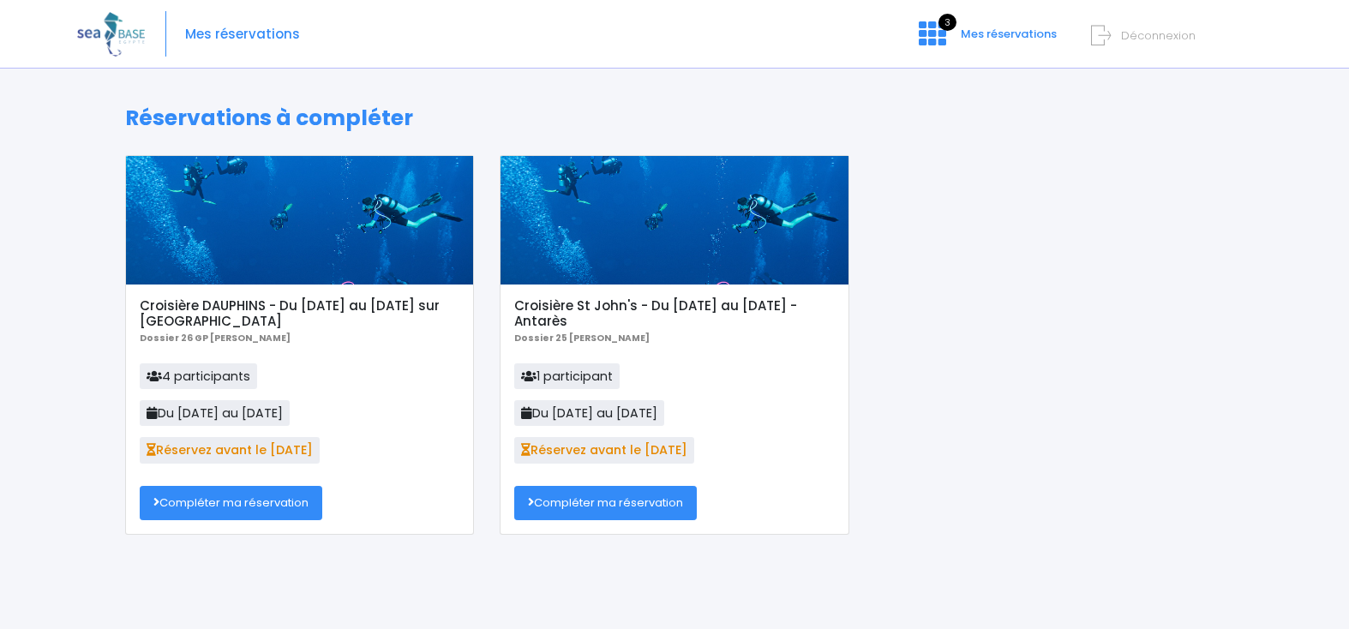
click at [592, 495] on link "Compléter ma réservation" at bounding box center [605, 503] width 182 height 34
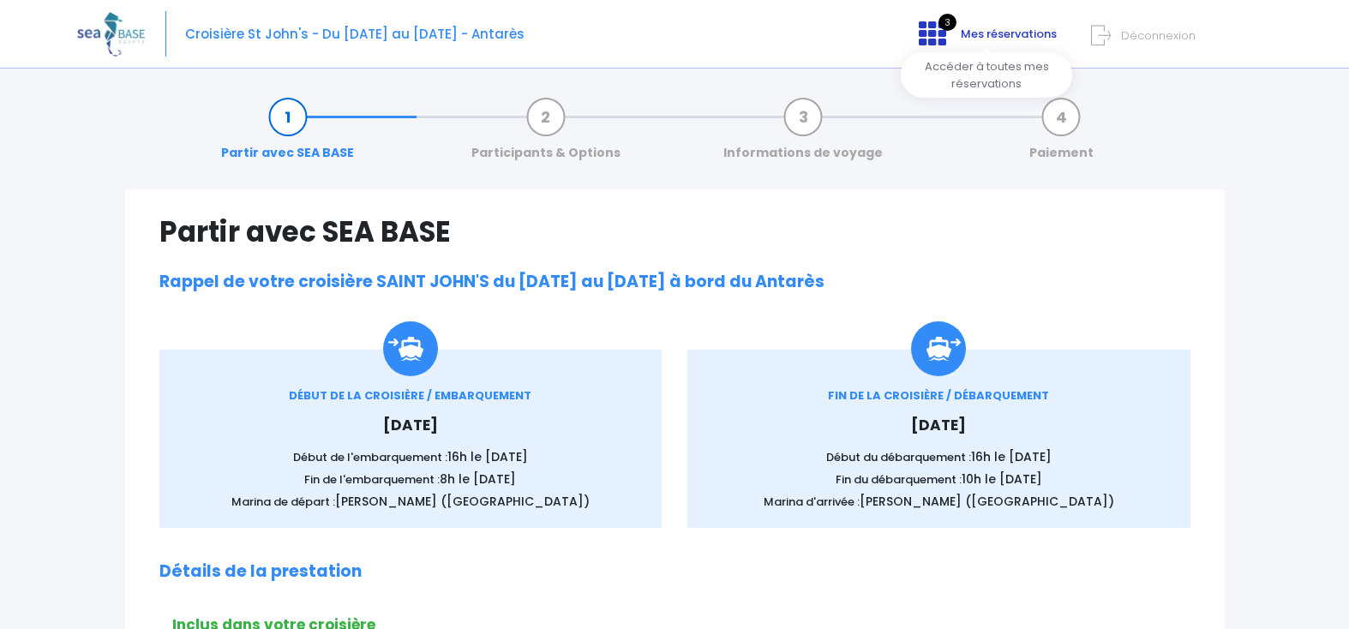
click at [990, 39] on span "Mes réservations" at bounding box center [1008, 34] width 96 height 16
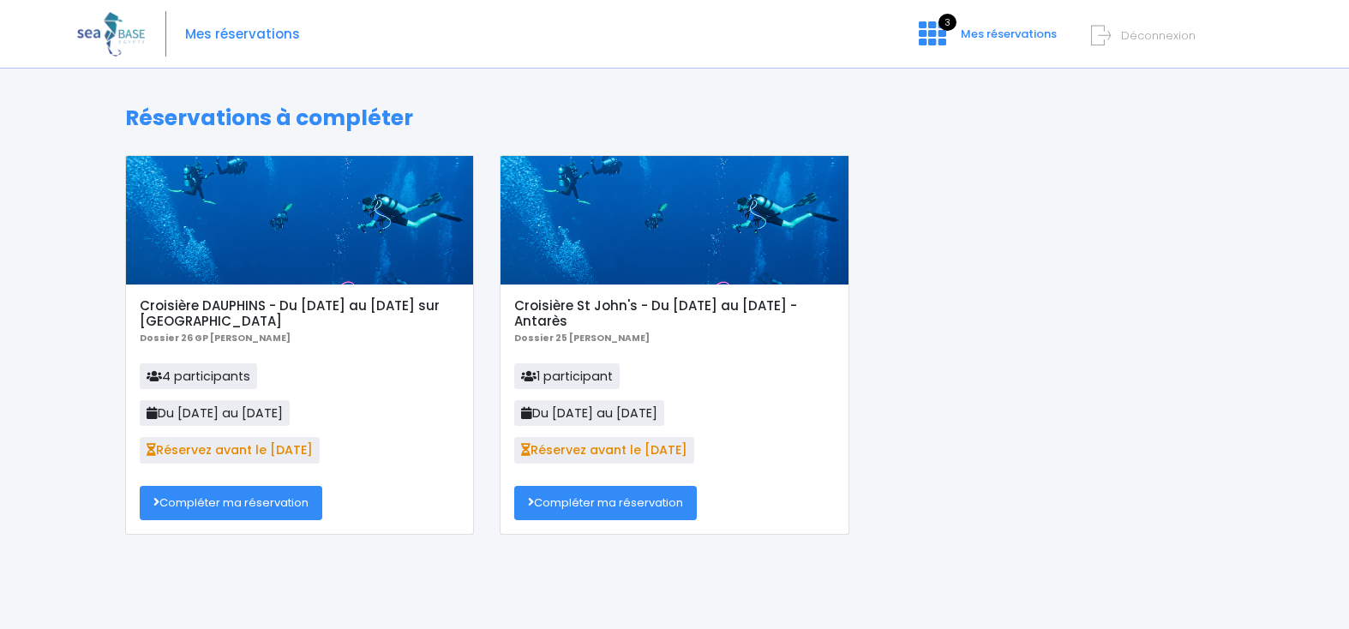
click at [571, 375] on span "1 participant" at bounding box center [566, 376] width 105 height 26
click at [536, 379] on icon at bounding box center [528, 376] width 15 height 12
click at [584, 368] on span "1 participant" at bounding box center [566, 376] width 105 height 26
drag, startPoint x: 584, startPoint y: 368, endPoint x: 643, endPoint y: 492, distance: 136.4
click at [643, 492] on link "Compléter ma réservation" at bounding box center [605, 503] width 182 height 34
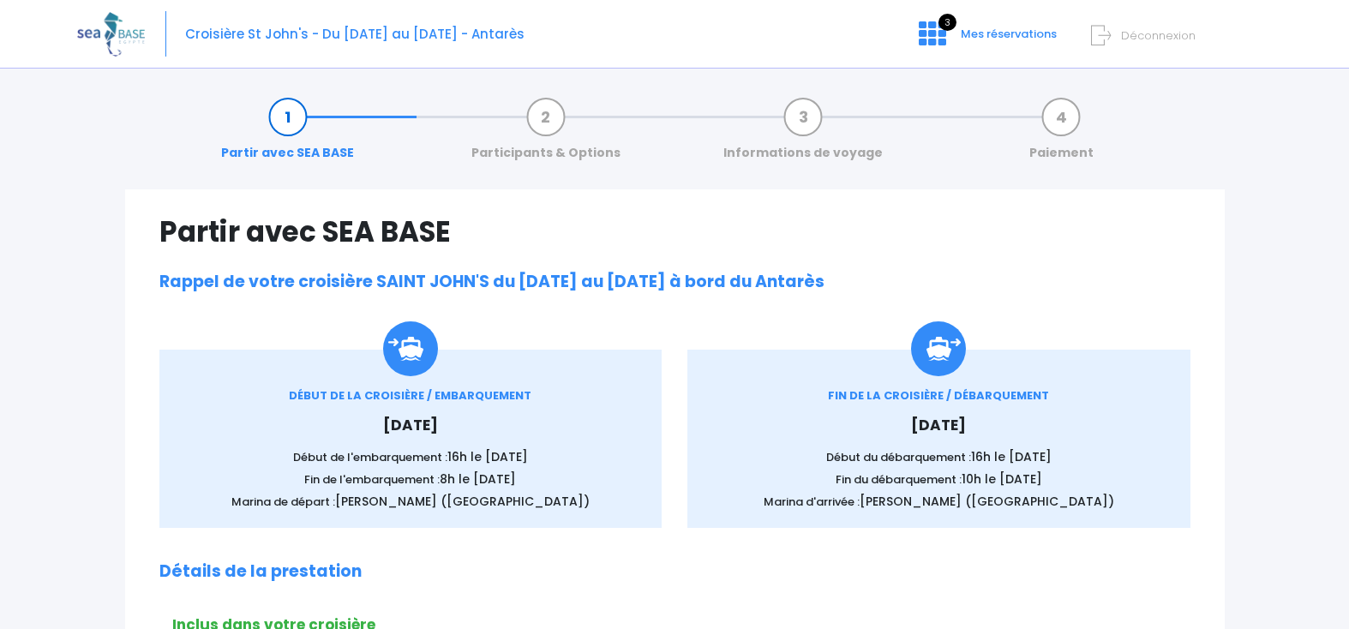
click at [1193, 30] on span "Déconnexion" at bounding box center [1158, 35] width 75 height 16
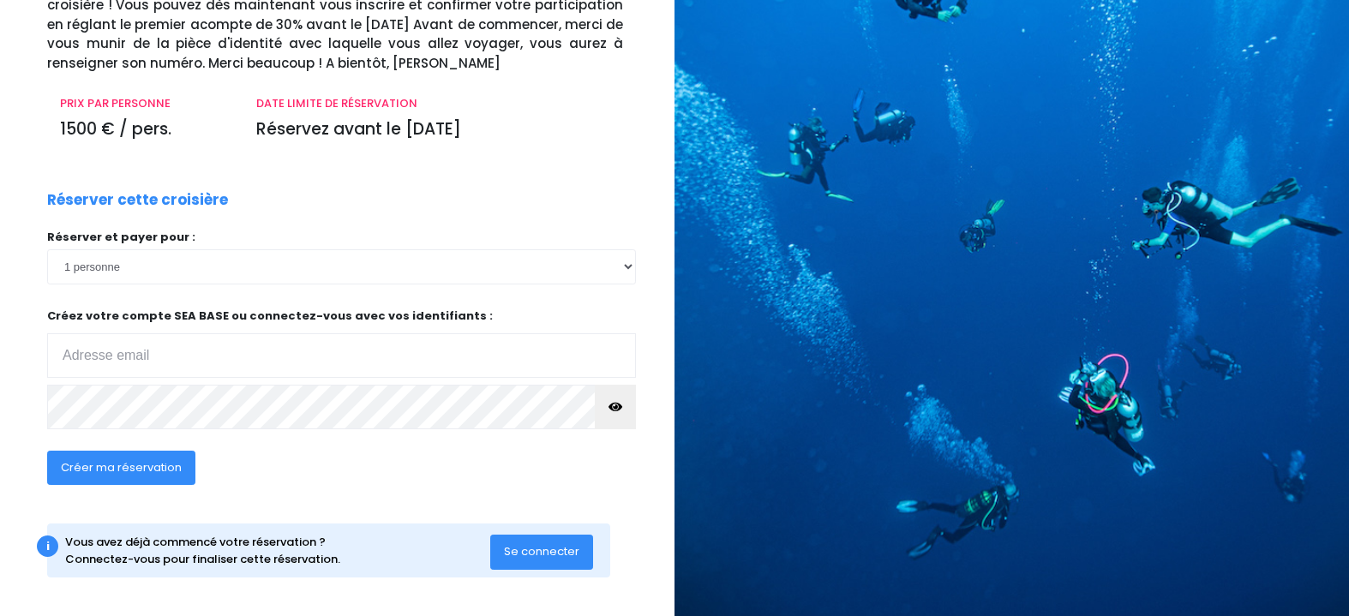
scroll to position [159, 0]
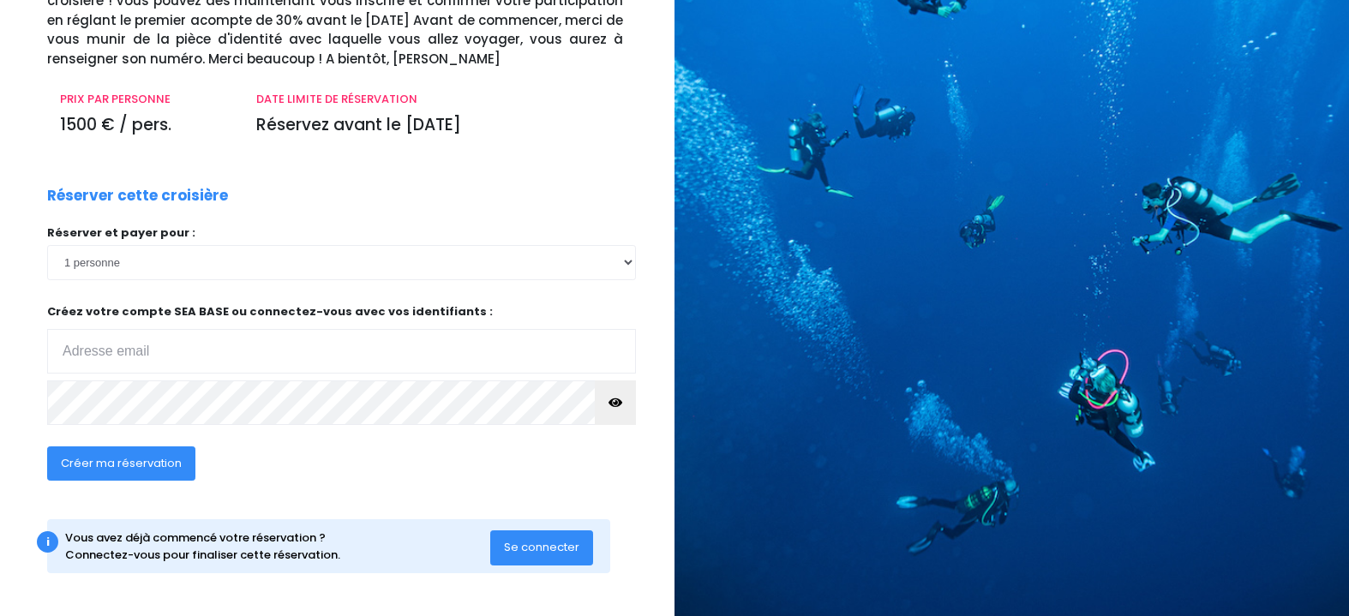
type input "[EMAIL_ADDRESS][DOMAIN_NAME]"
click at [166, 444] on div "Créer ma réservation" at bounding box center [279, 469] width 490 height 66
click at [159, 469] on span "Créer ma réservation" at bounding box center [121, 463] width 121 height 16
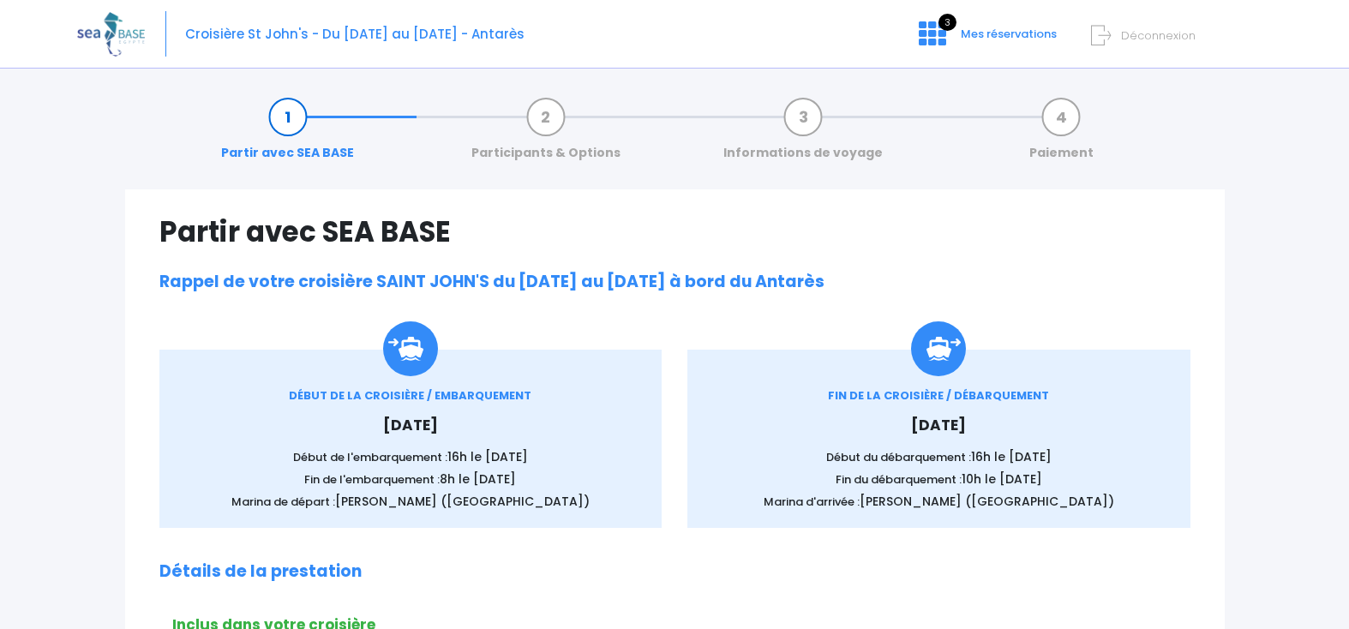
click at [1115, 36] on form "Déconnexion" at bounding box center [1179, 32] width 162 height 20
click at [1146, 37] on span "Déconnexion" at bounding box center [1158, 35] width 75 height 16
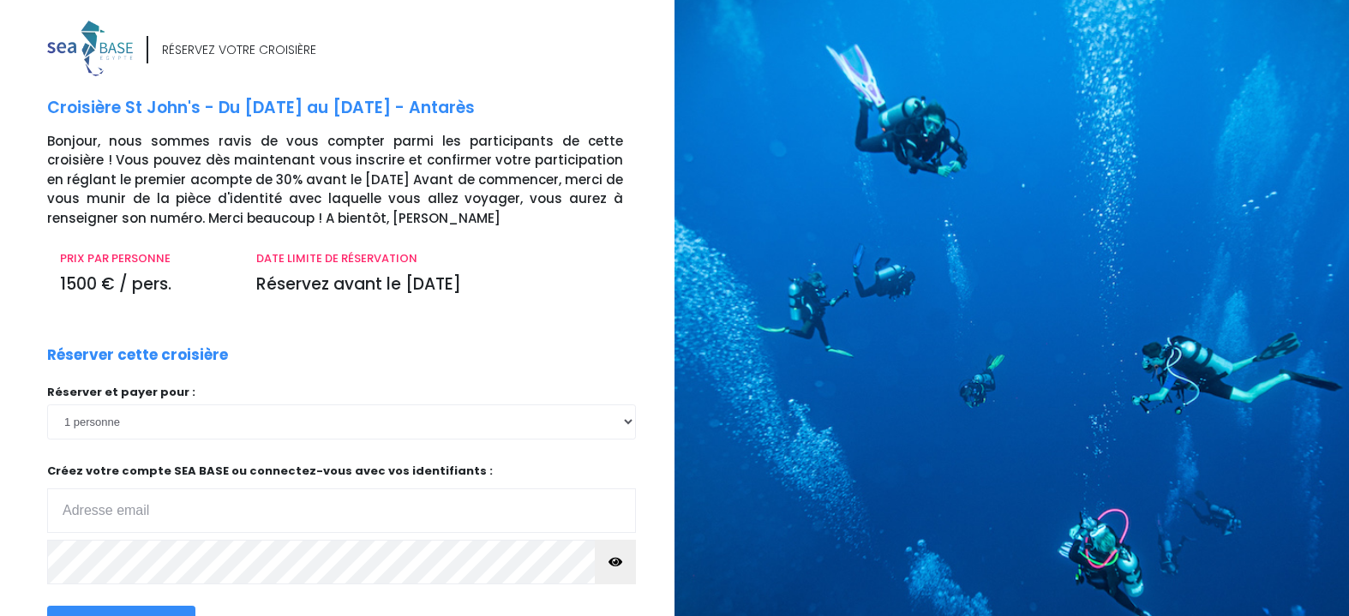
type input "[EMAIL_ADDRESS][DOMAIN_NAME]"
click at [232, 428] on select "1 personne" at bounding box center [341, 421] width 589 height 34
click at [230, 435] on select "1 personne" at bounding box center [341, 421] width 589 height 34
click at [553, 417] on select "1 personne" at bounding box center [341, 421] width 589 height 34
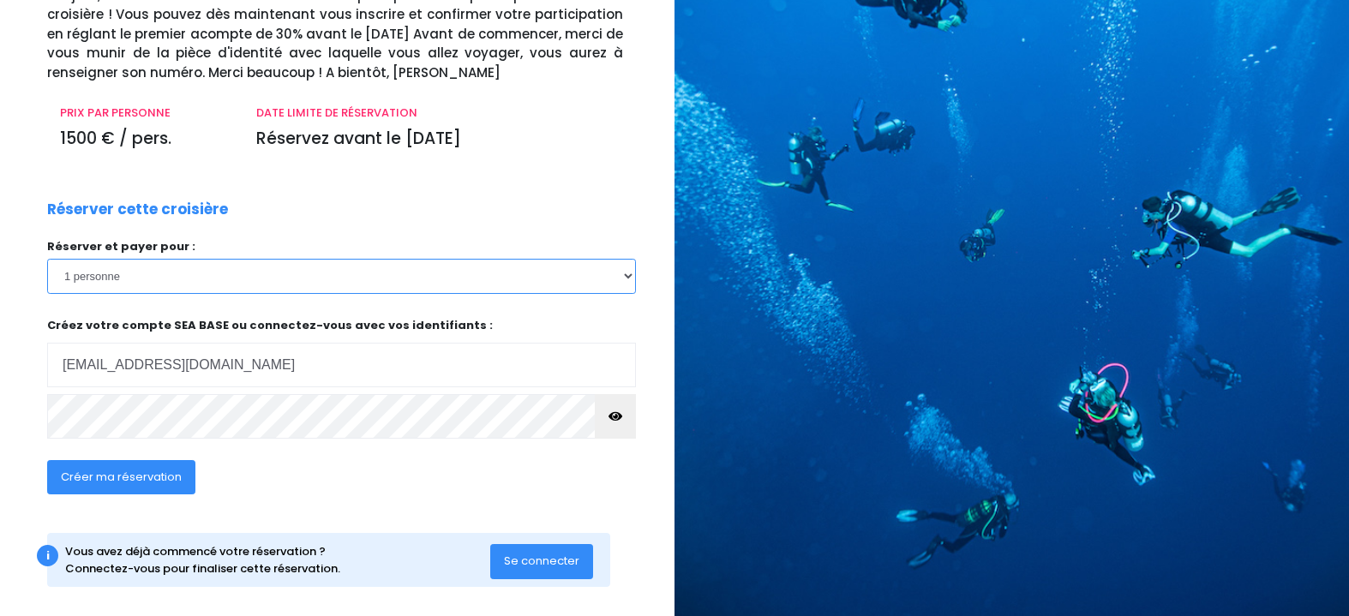
scroll to position [159, 0]
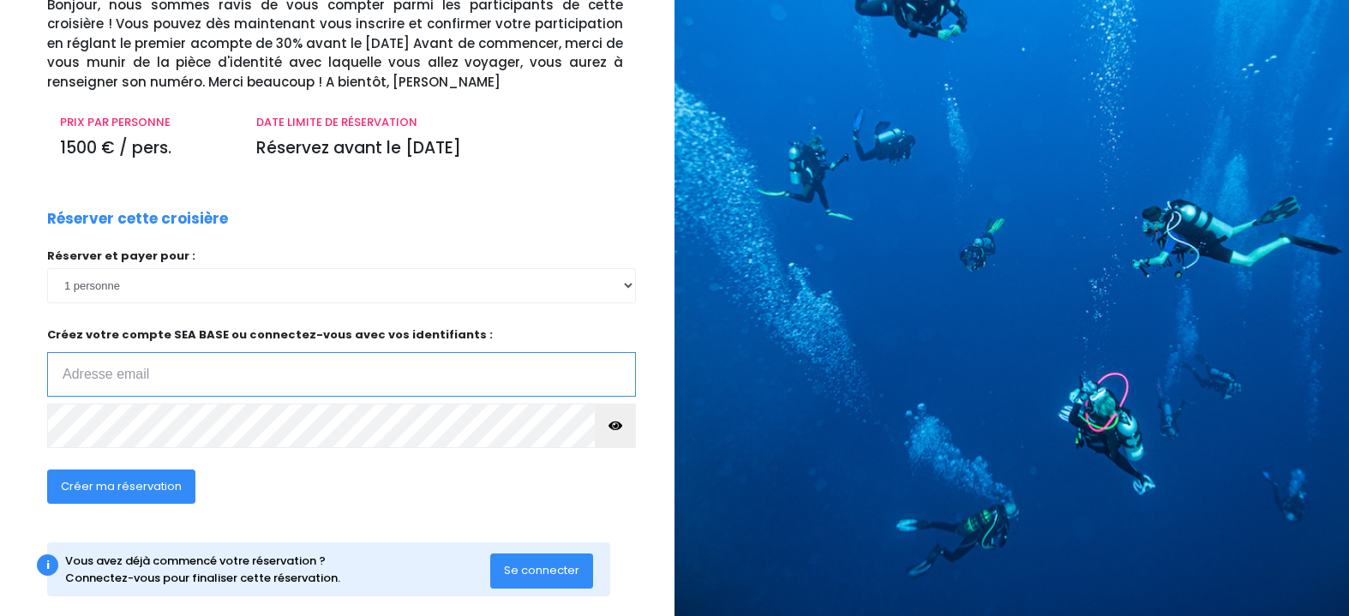
scroll to position [159, 0]
